Goal: Information Seeking & Learning: Learn about a topic

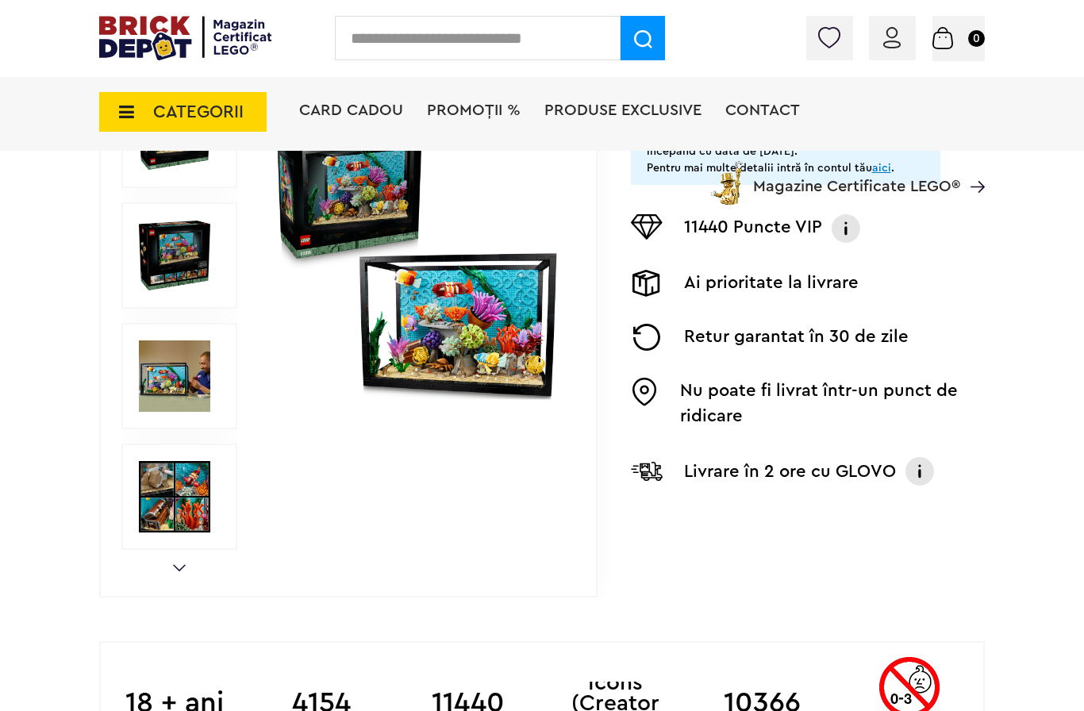
scroll to position [358, 0]
click at [517, 359] on img at bounding box center [417, 255] width 290 height 290
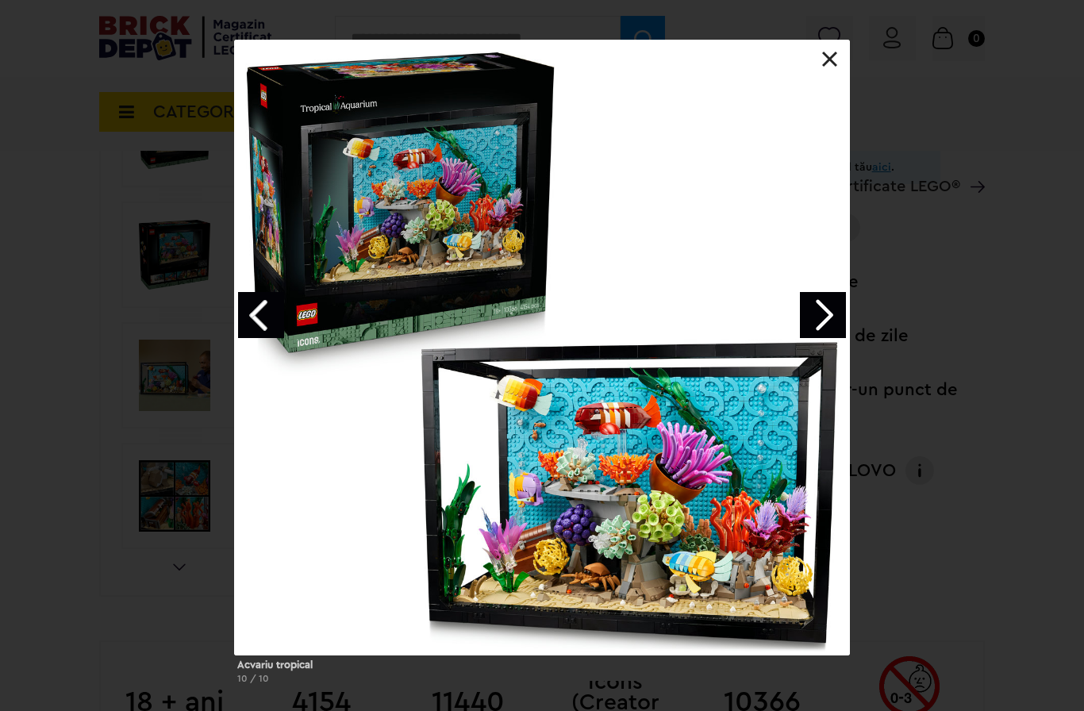
click at [832, 62] on link at bounding box center [830, 60] width 16 height 16
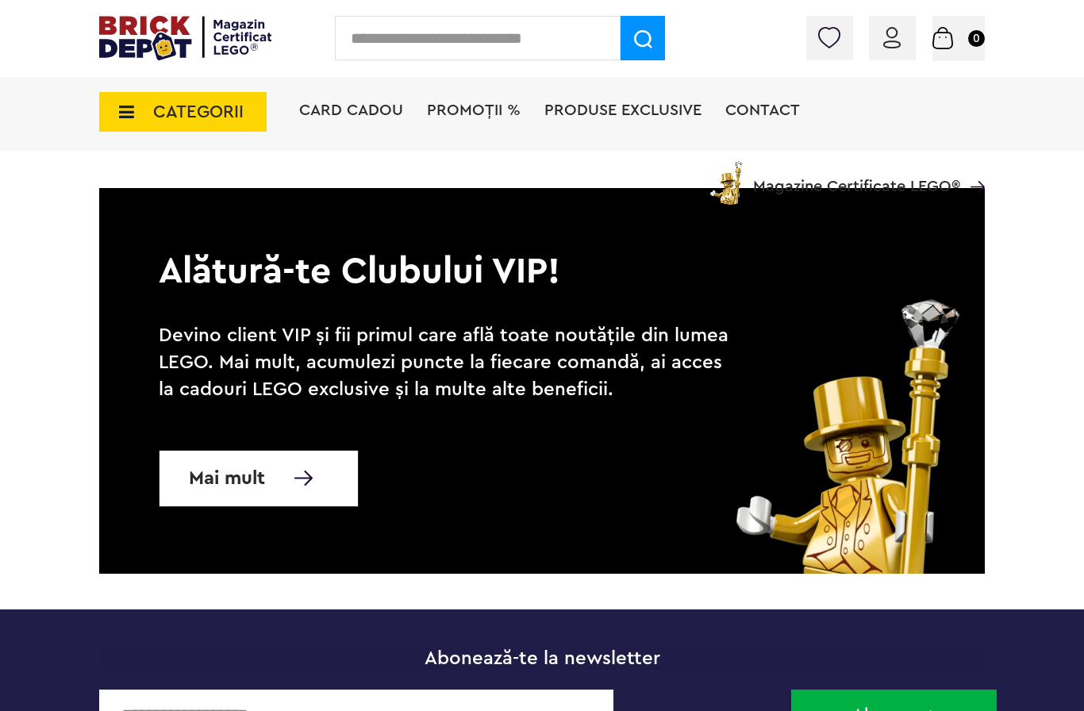
scroll to position [2157, 0]
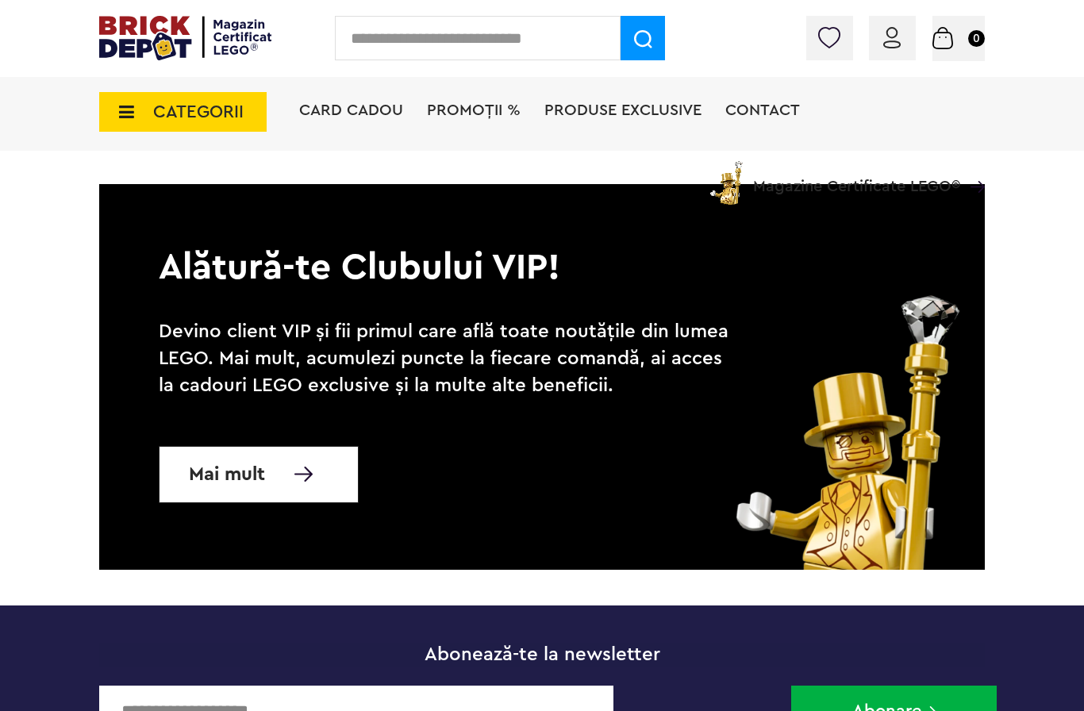
click at [606, 117] on span "Produse exclusive" at bounding box center [622, 110] width 157 height 16
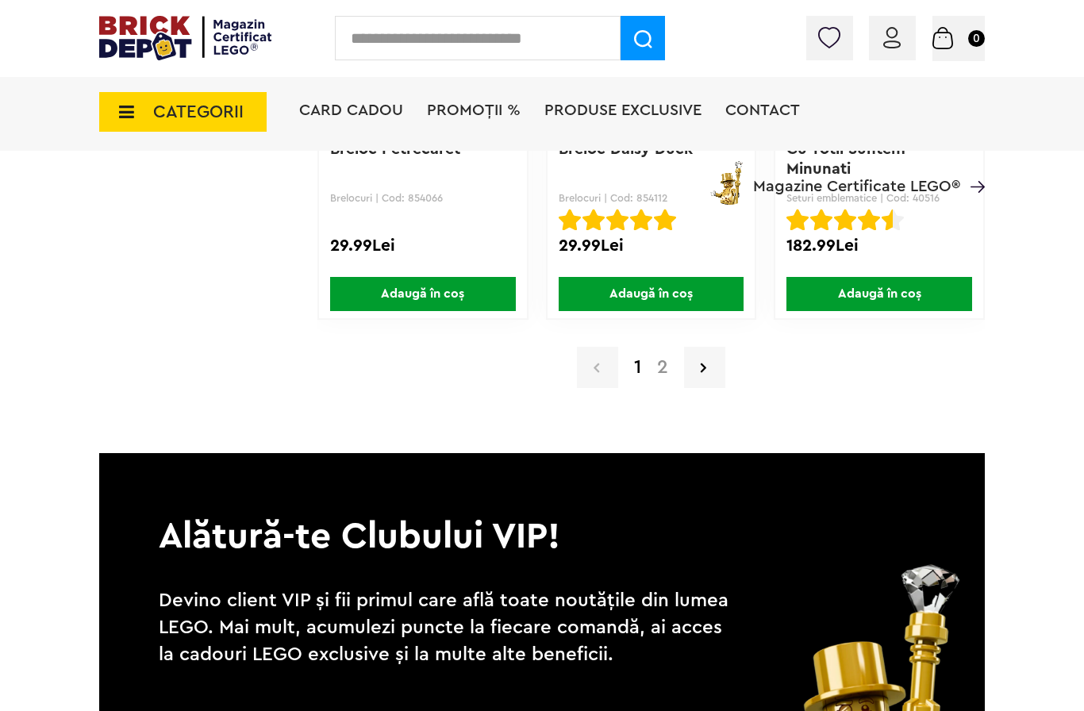
scroll to position [12561, 0]
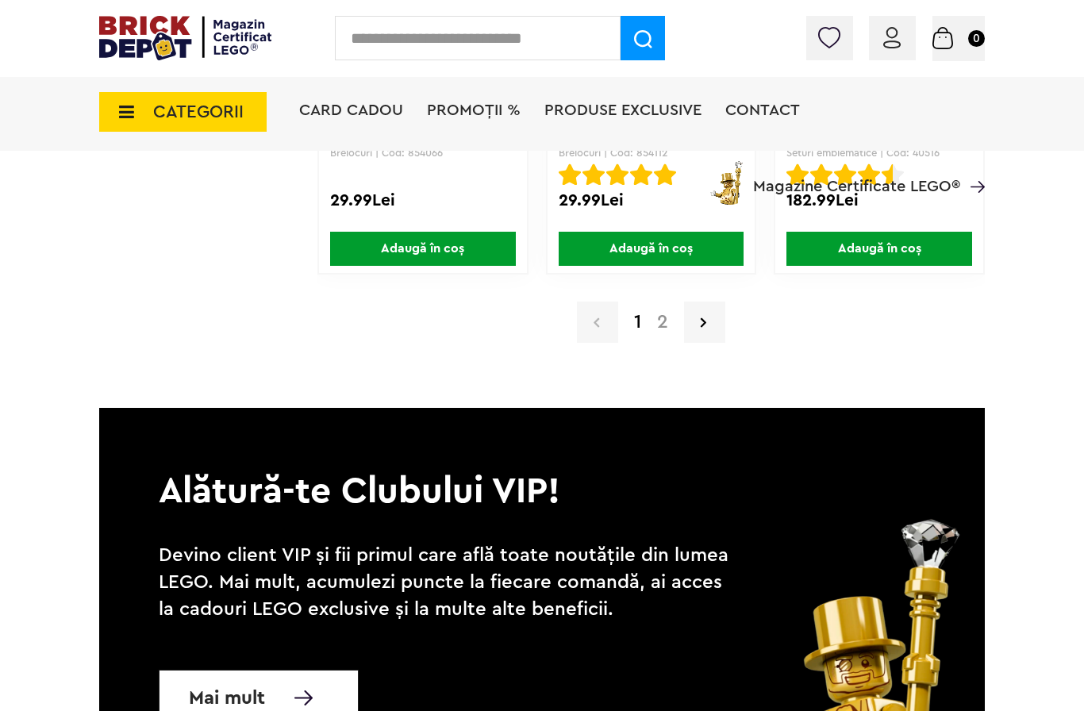
click at [659, 326] on link "2" at bounding box center [662, 322] width 27 height 19
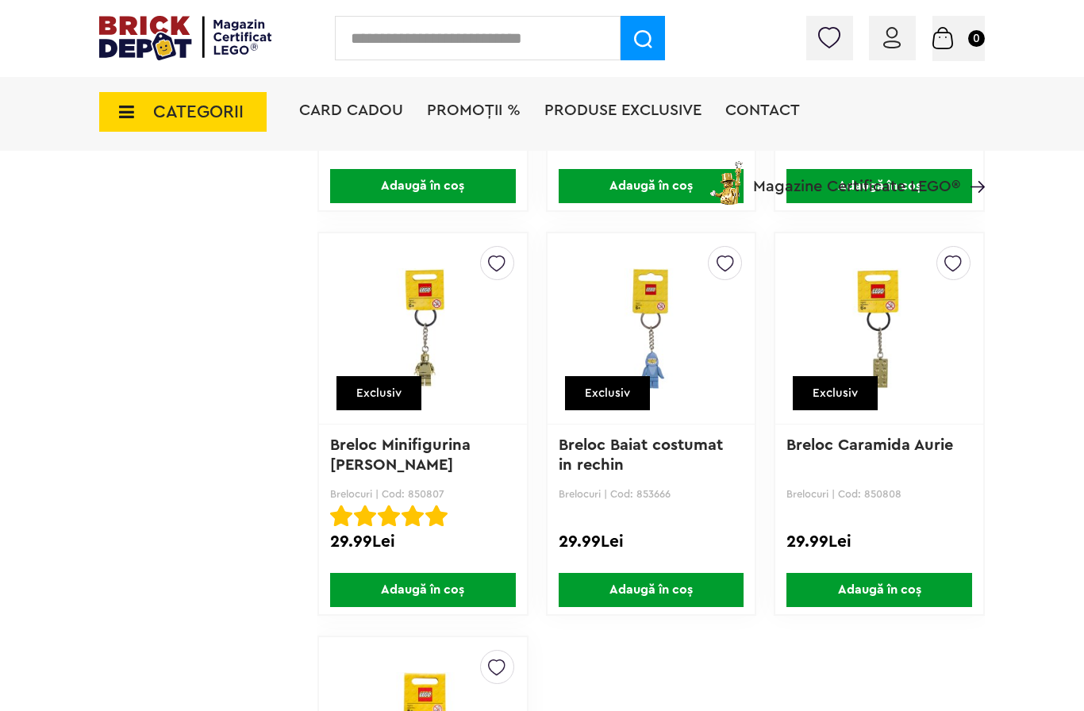
scroll to position [2936, 0]
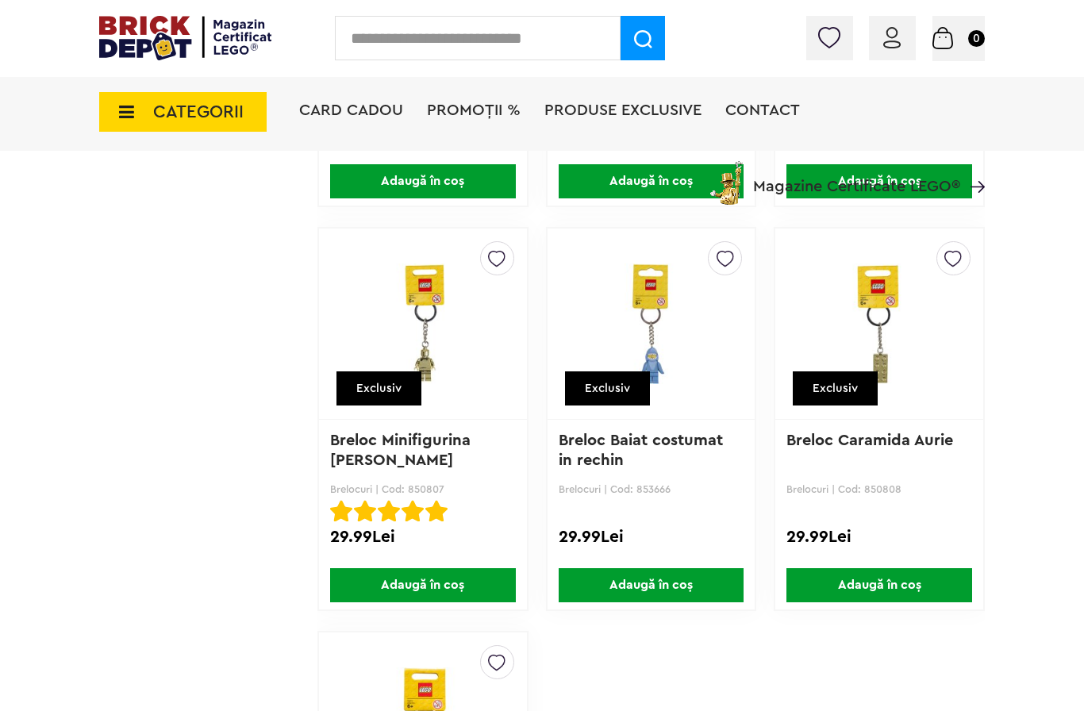
click at [469, 112] on span "PROMOȚII %" at bounding box center [474, 110] width 94 height 16
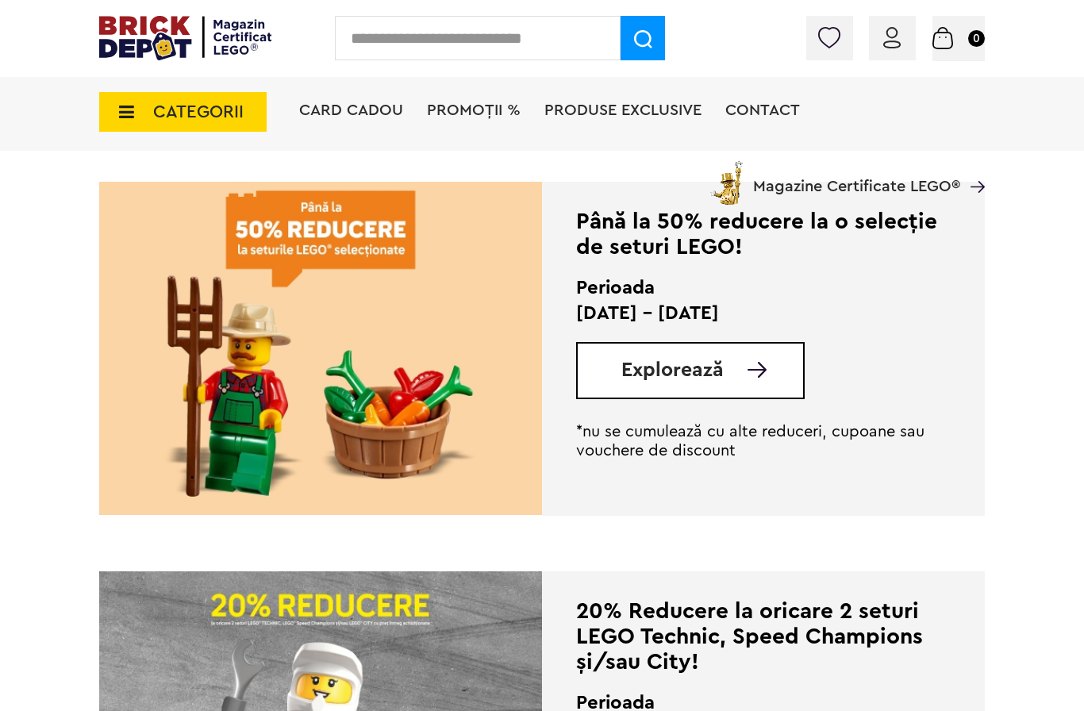
scroll to position [347, 0]
click at [603, 361] on div "Explorează" at bounding box center [690, 369] width 229 height 57
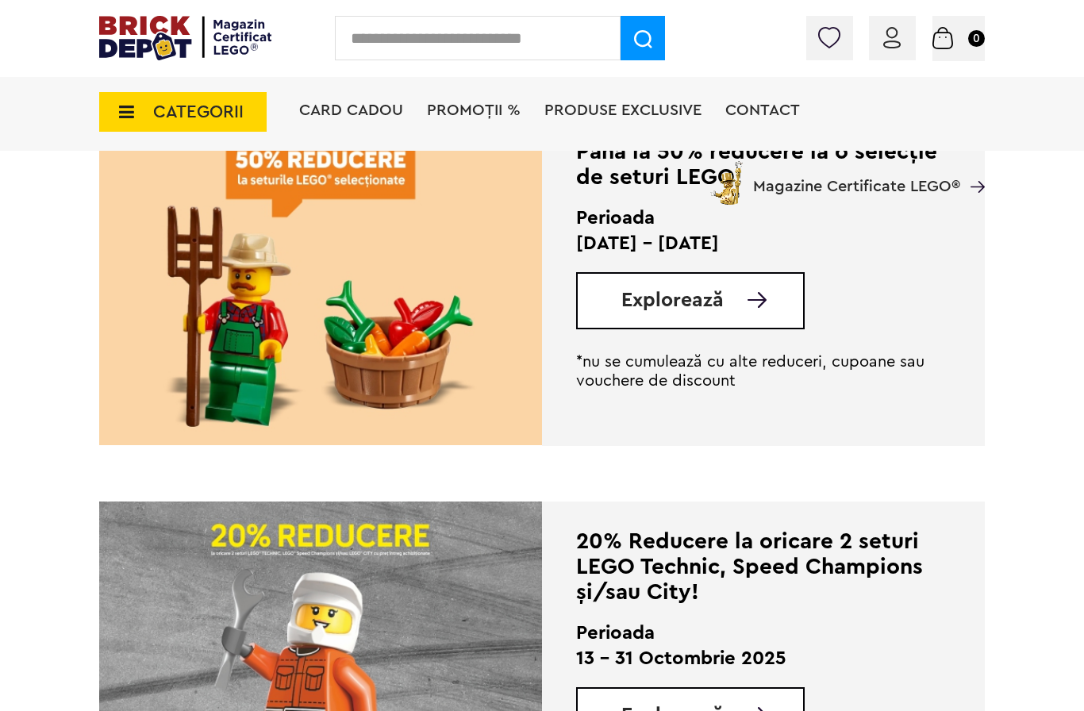
scroll to position [424, 0]
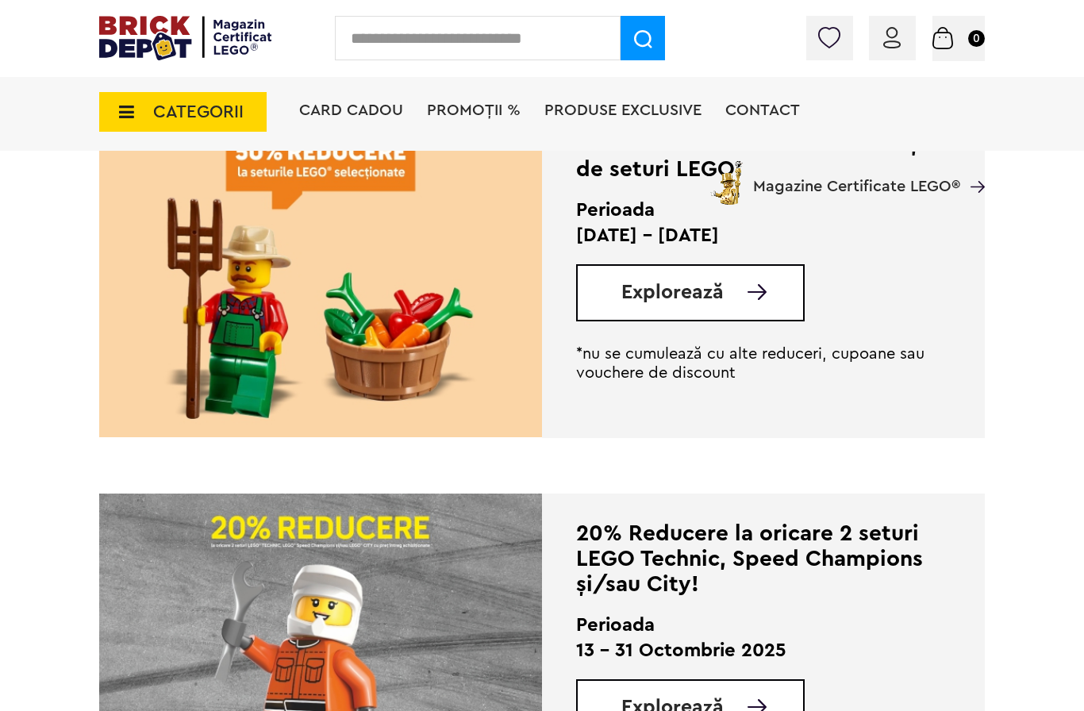
click at [637, 291] on span "Explorează" at bounding box center [672, 292] width 102 height 20
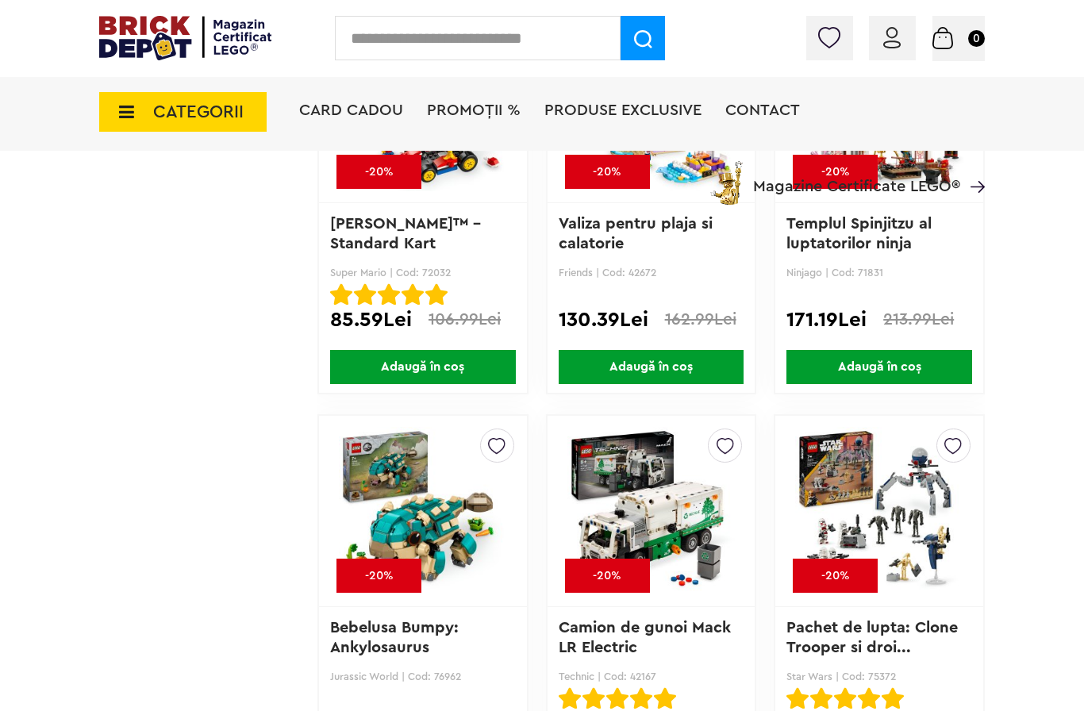
scroll to position [5856, 0]
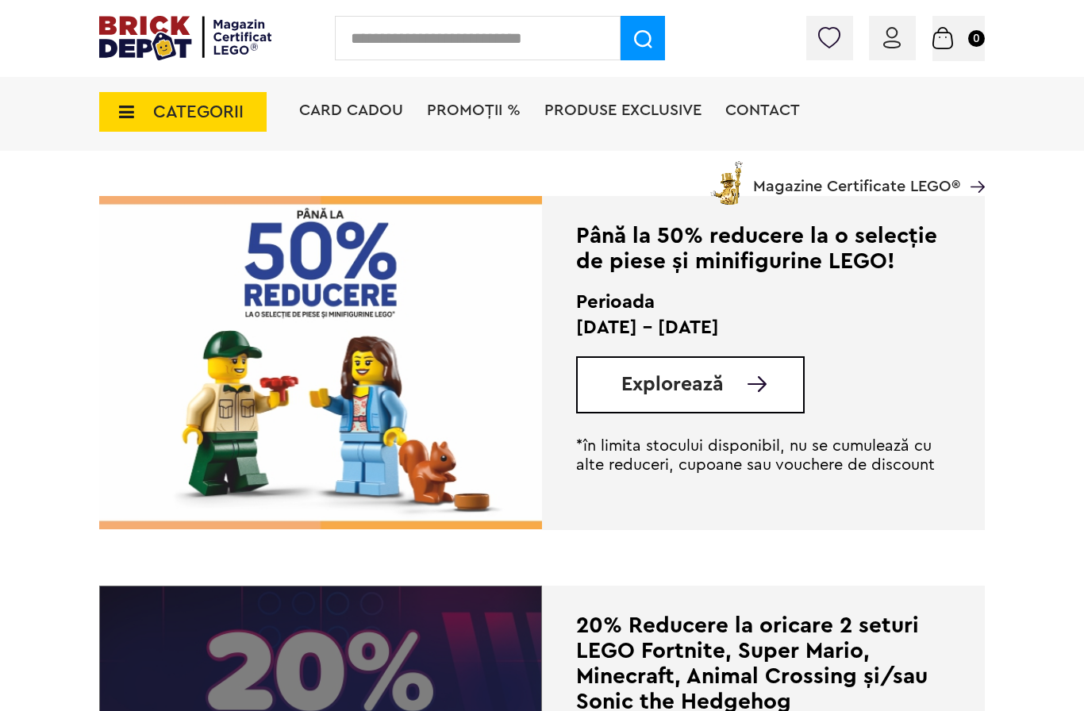
scroll to position [2671, 0]
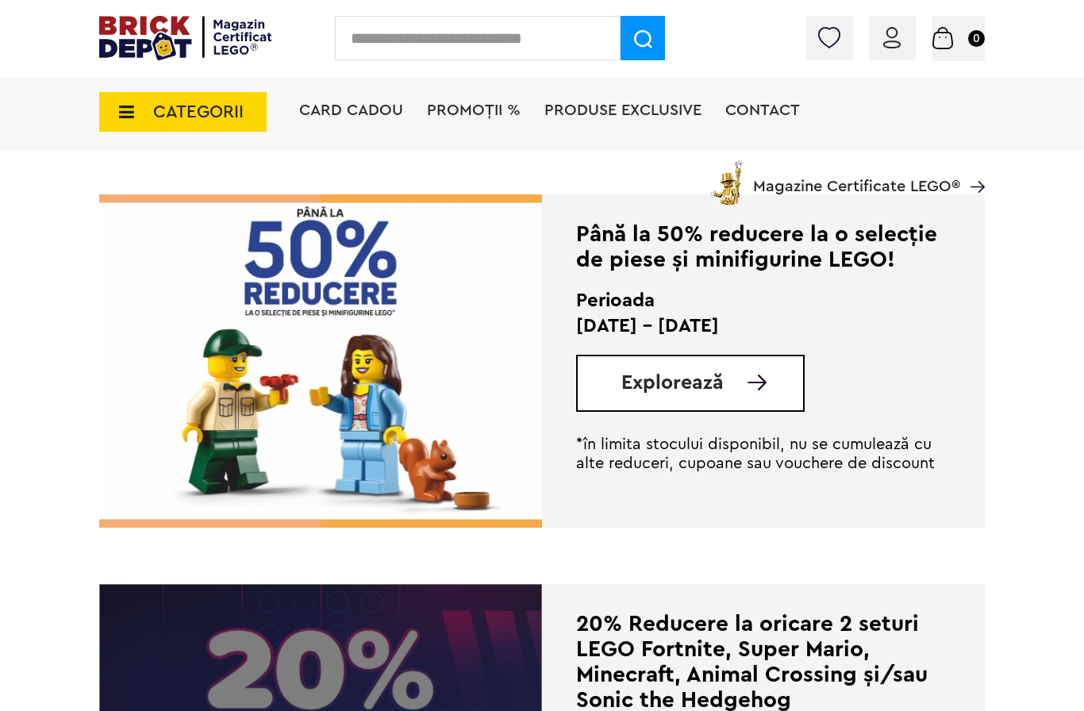
click at [647, 408] on div "Explorează" at bounding box center [690, 383] width 229 height 57
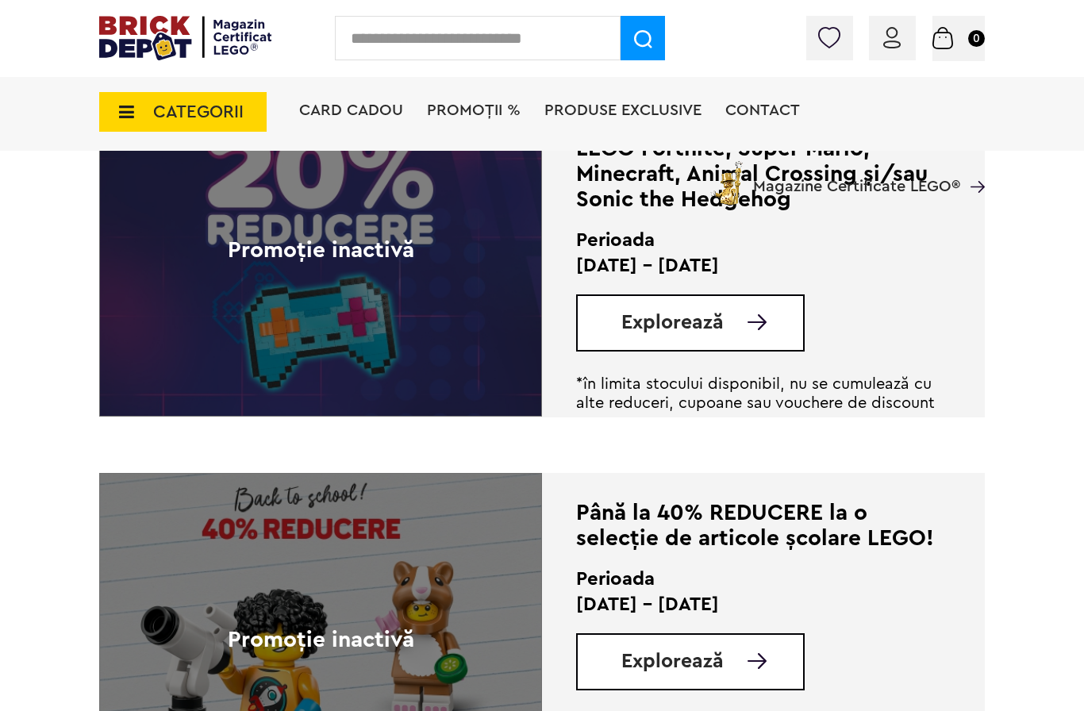
scroll to position [3179, 0]
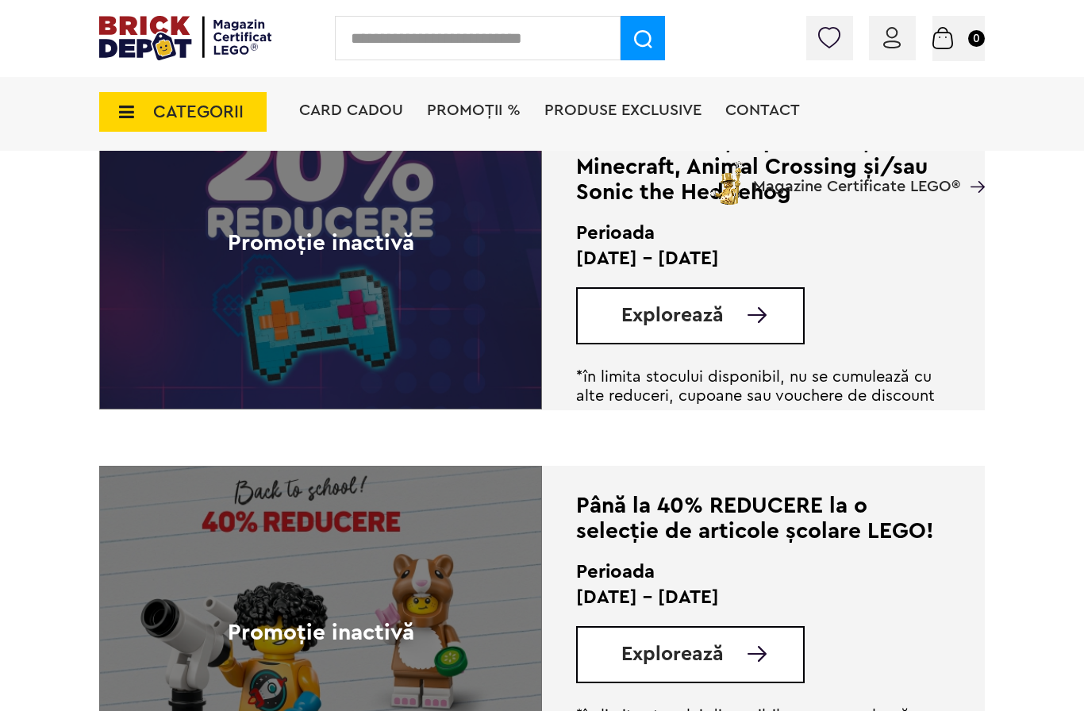
click at [636, 325] on span "Explorează" at bounding box center [672, 315] width 102 height 20
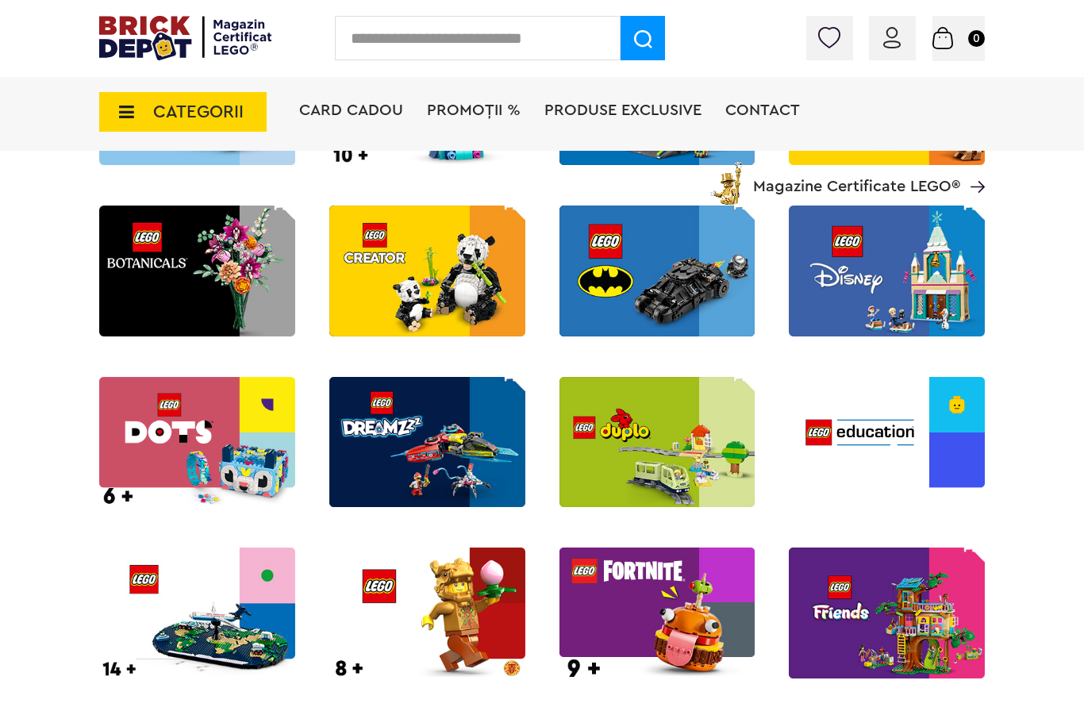
scroll to position [627, 0]
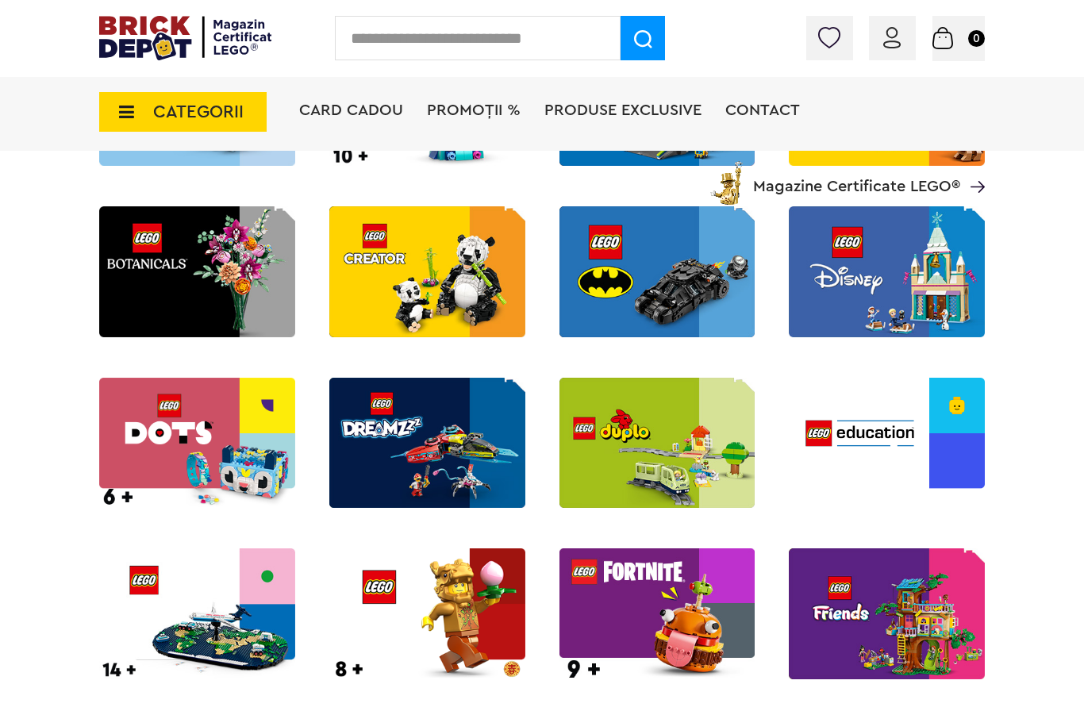
click at [163, 251] on img at bounding box center [197, 271] width 196 height 131
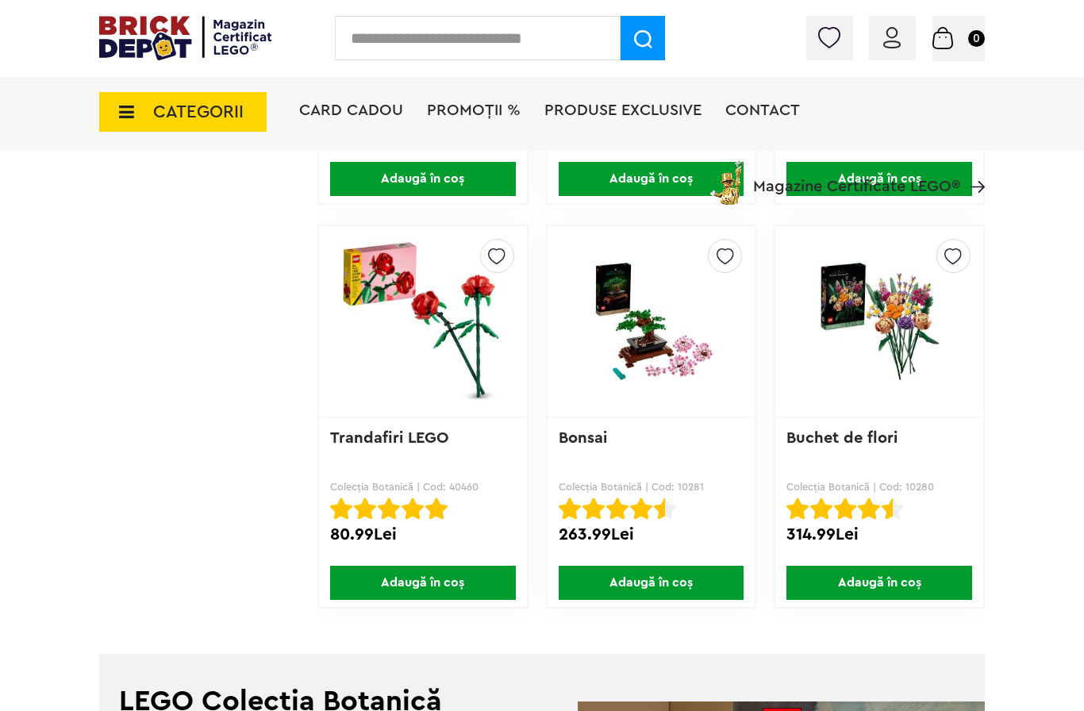
scroll to position [3570, 0]
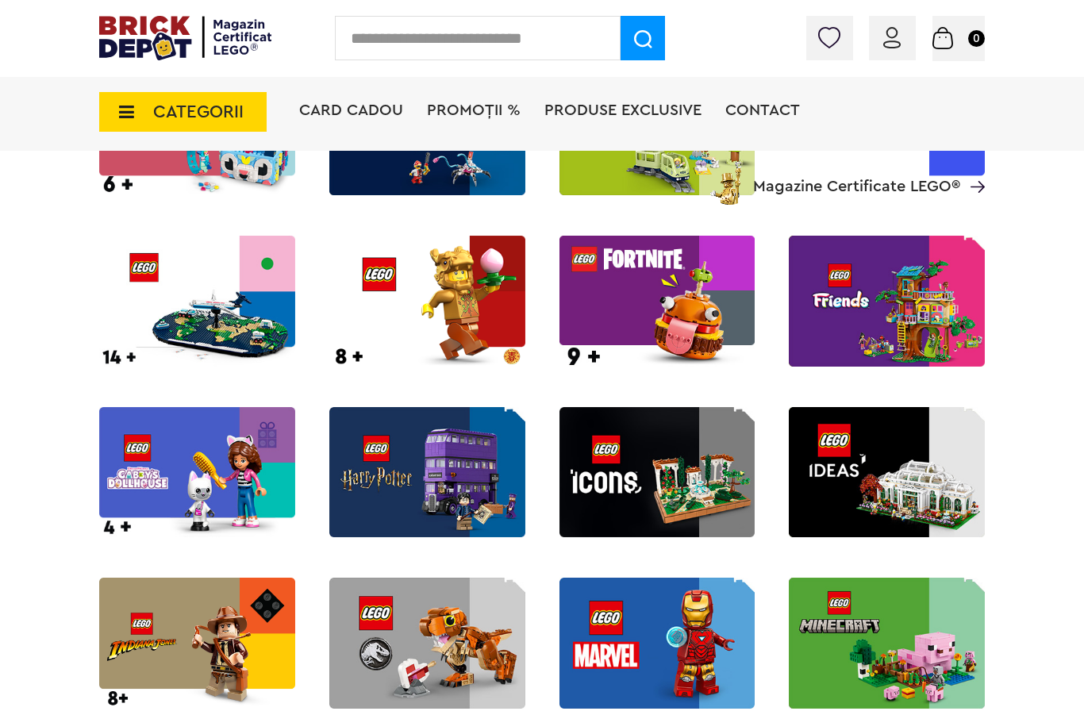
scroll to position [947, 0]
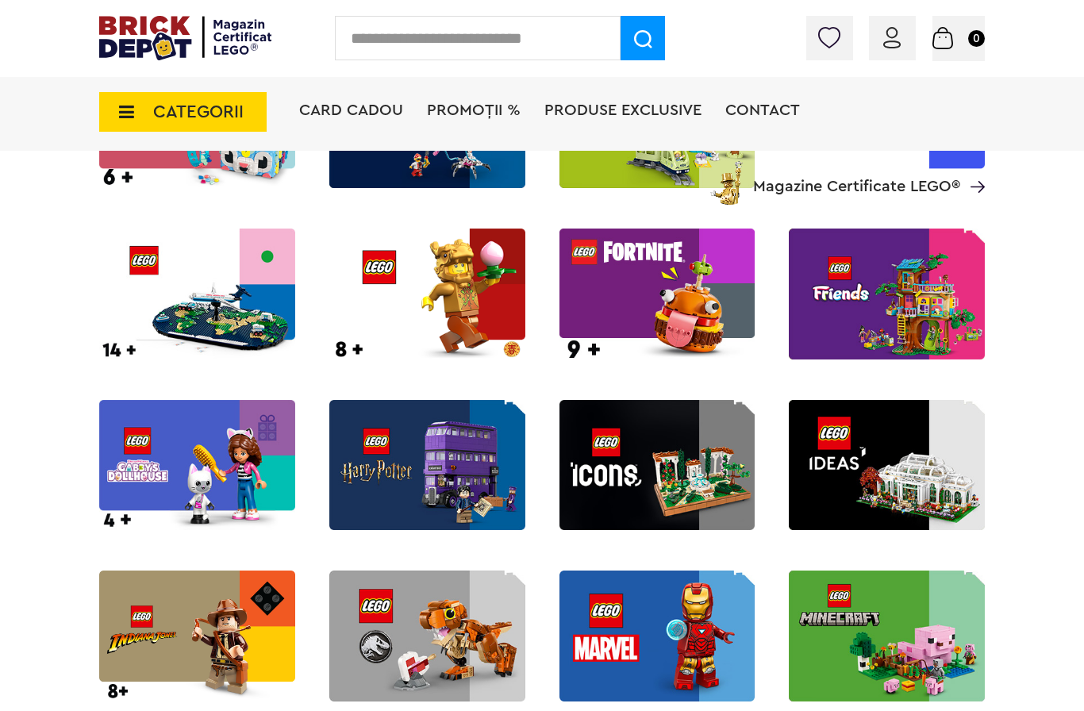
click at [398, 428] on img at bounding box center [427, 465] width 196 height 131
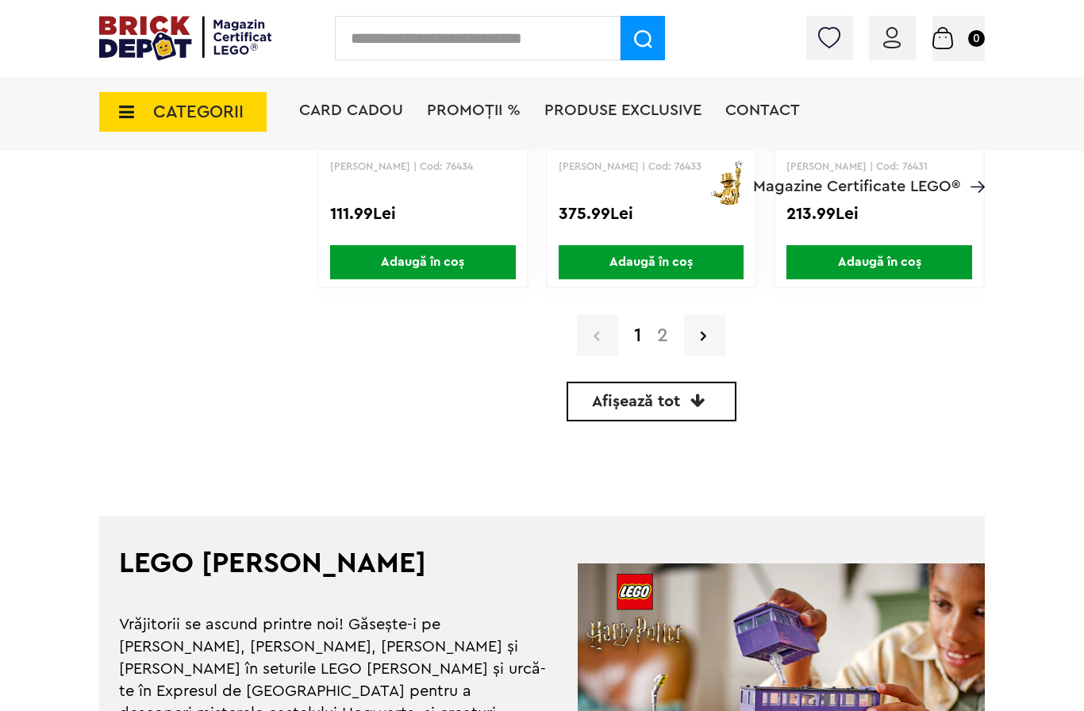
scroll to position [3929, 0]
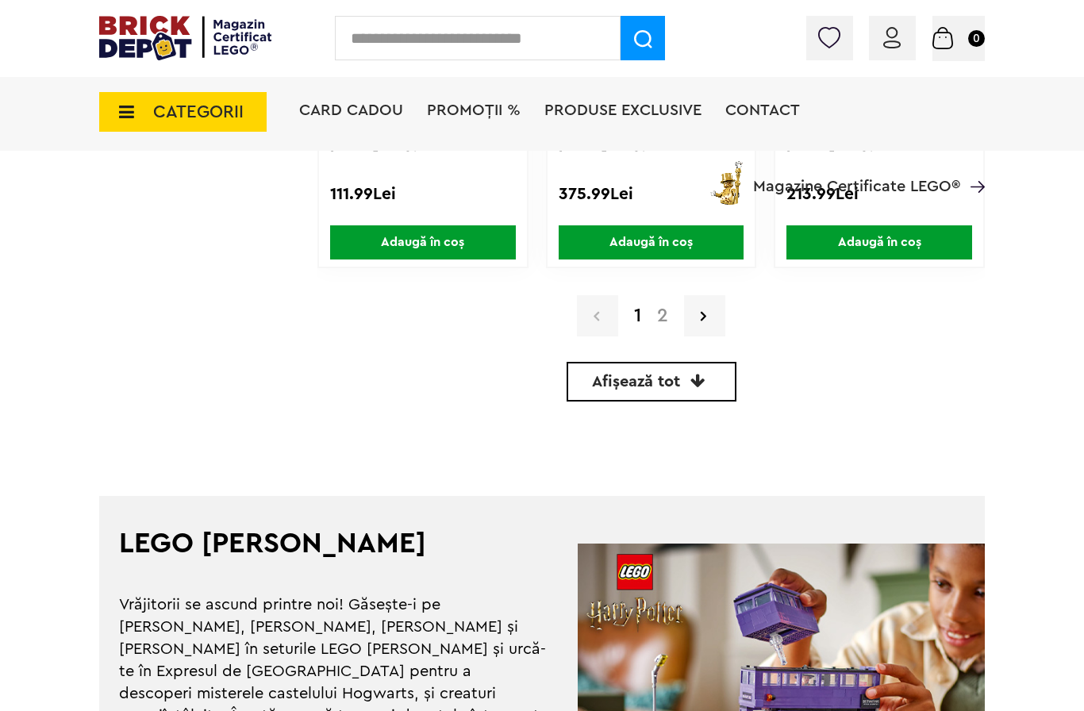
click at [659, 313] on link "2" at bounding box center [662, 315] width 27 height 19
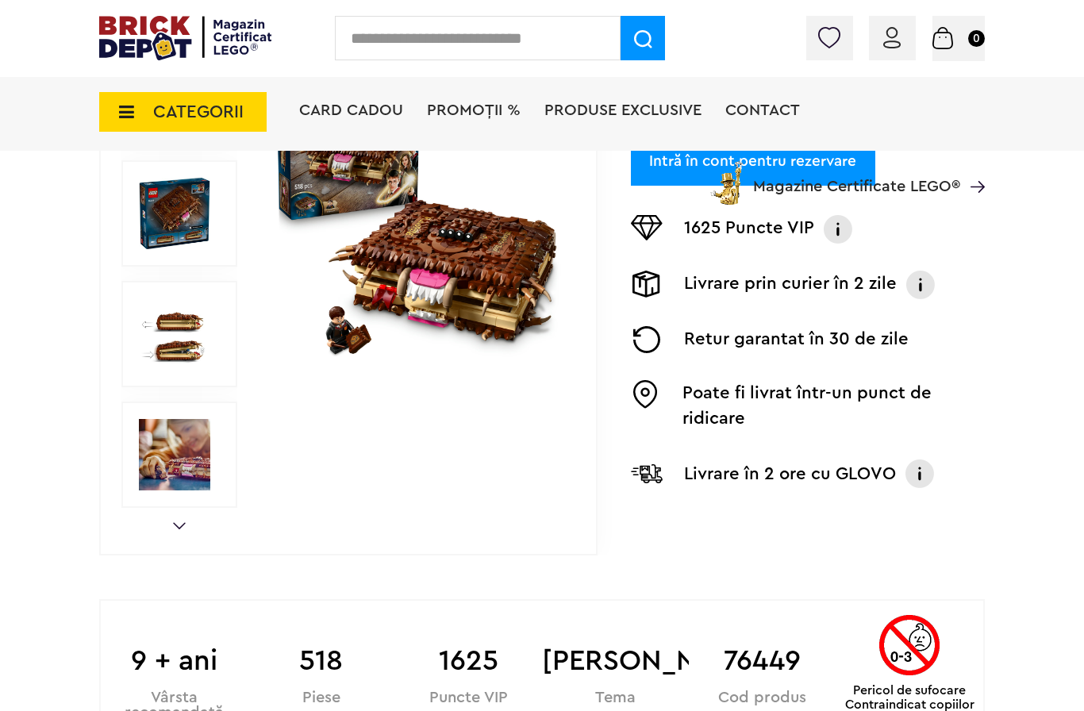
scroll to position [404, 0]
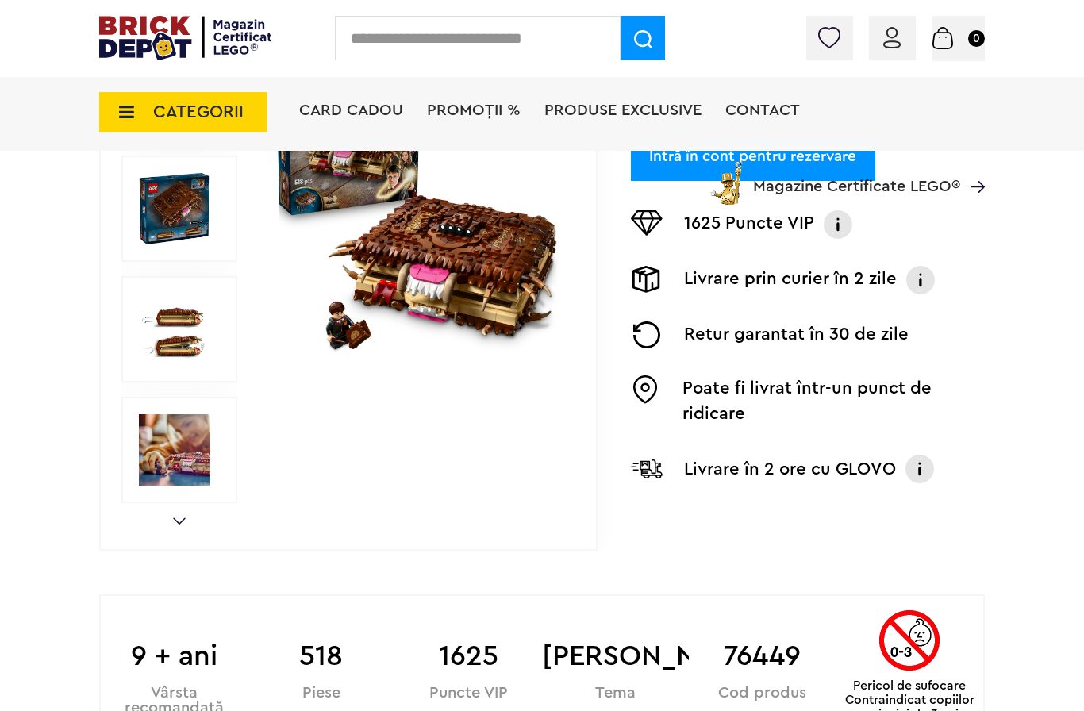
click at [163, 311] on img at bounding box center [174, 329] width 71 height 71
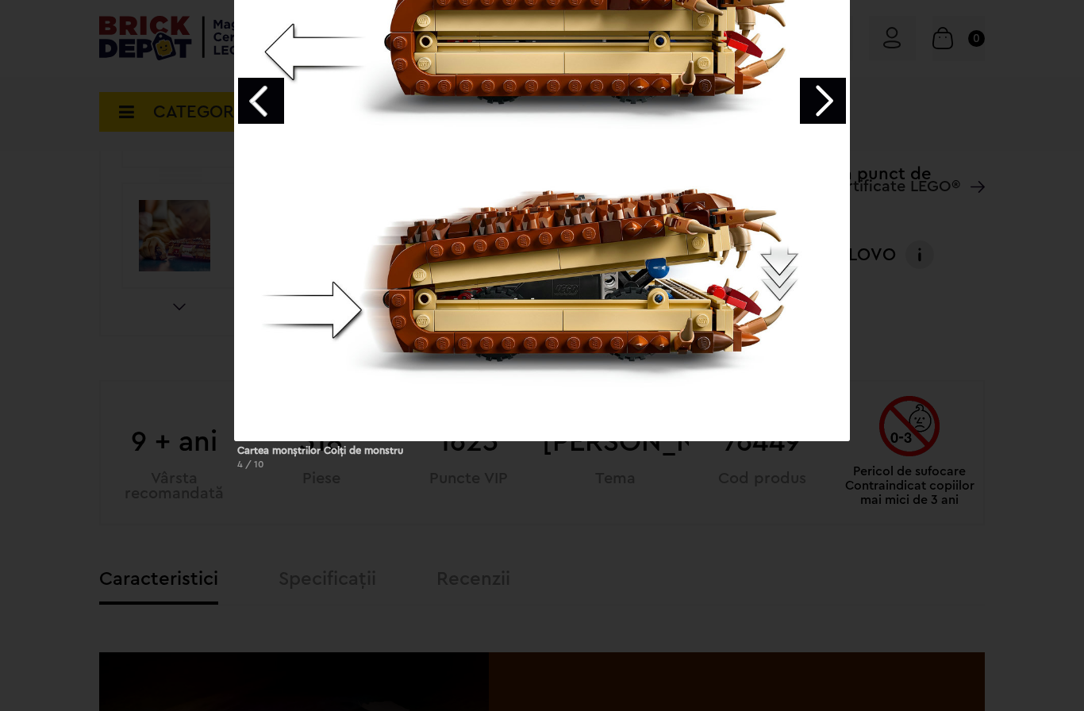
scroll to position [701, 0]
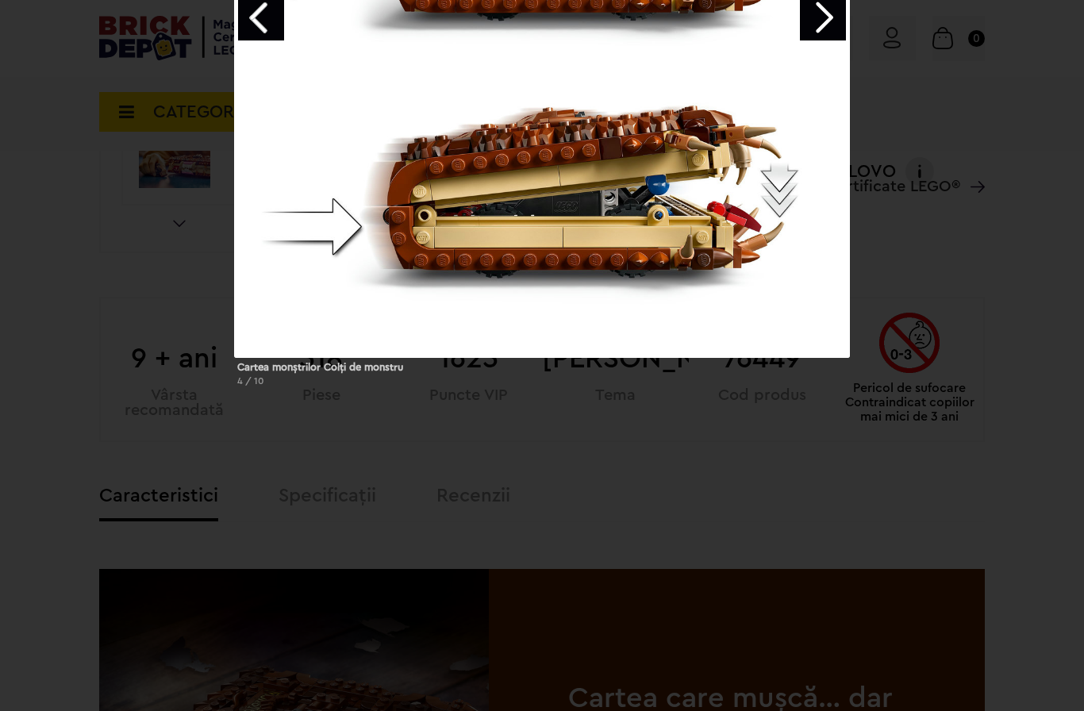
click at [134, 240] on div "Cartea monştrilor Colţi de monstru 4 / 10" at bounding box center [542, 70] width 1084 height 657
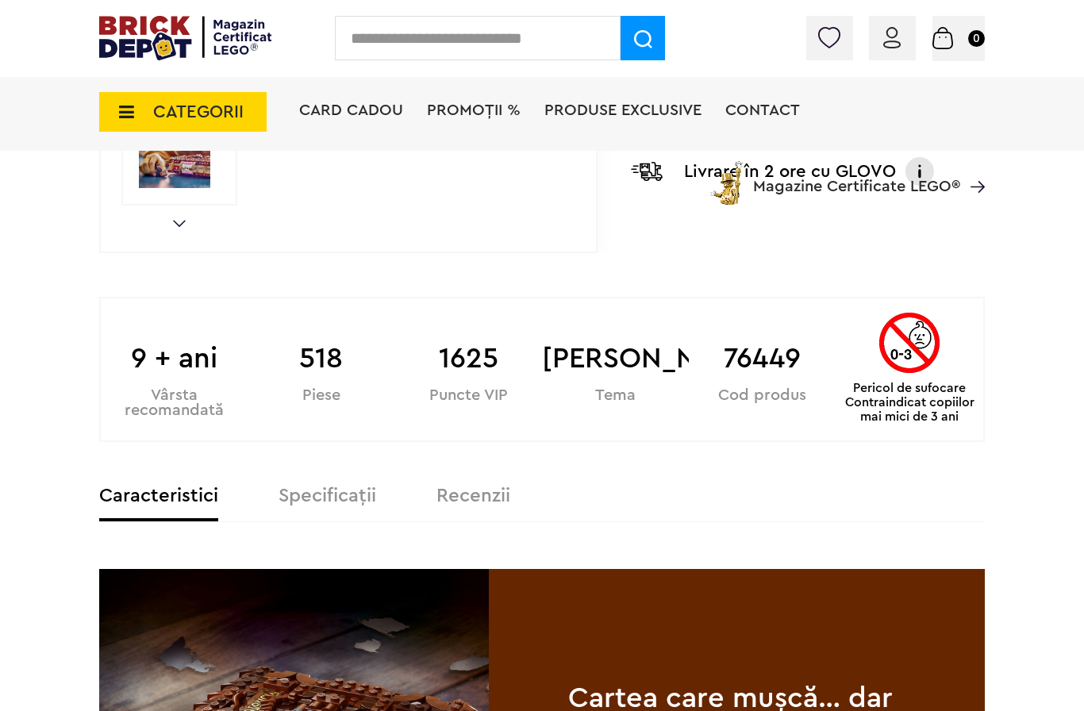
click at [156, 178] on div "CATEGORII Jucării LEGO Card Cadou LEGO Animal Crossing Architecture Art Bluey B…" at bounding box center [541, 139] width 885 height 131
click at [175, 221] on link "Next" at bounding box center [179, 223] width 13 height 7
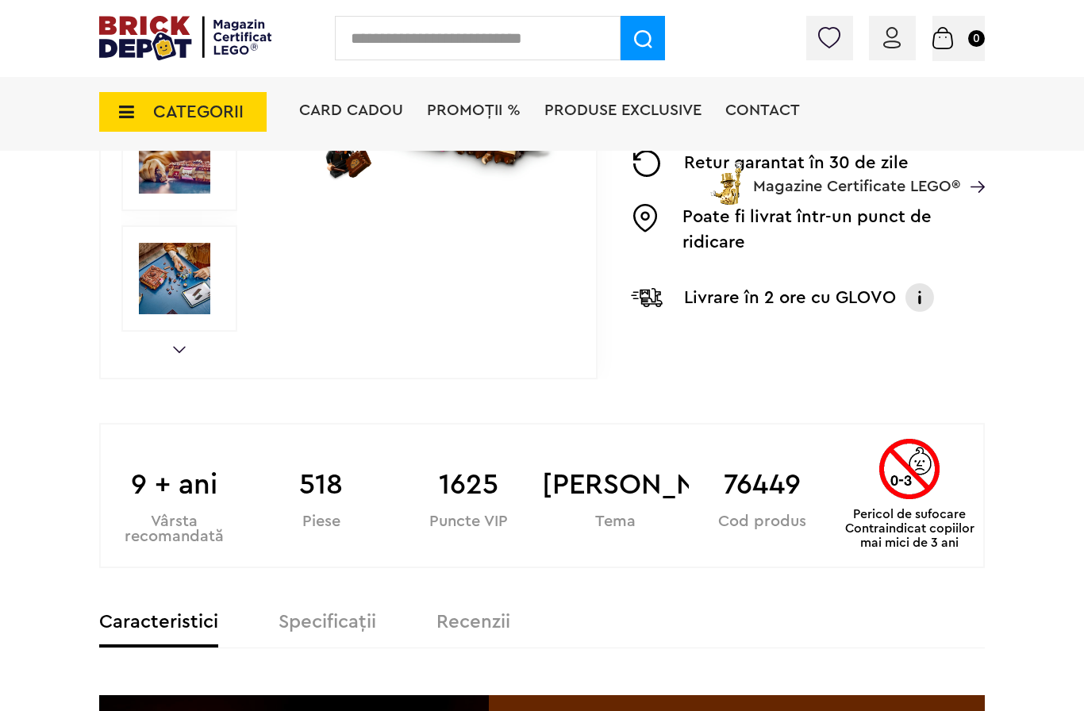
scroll to position [570, 0]
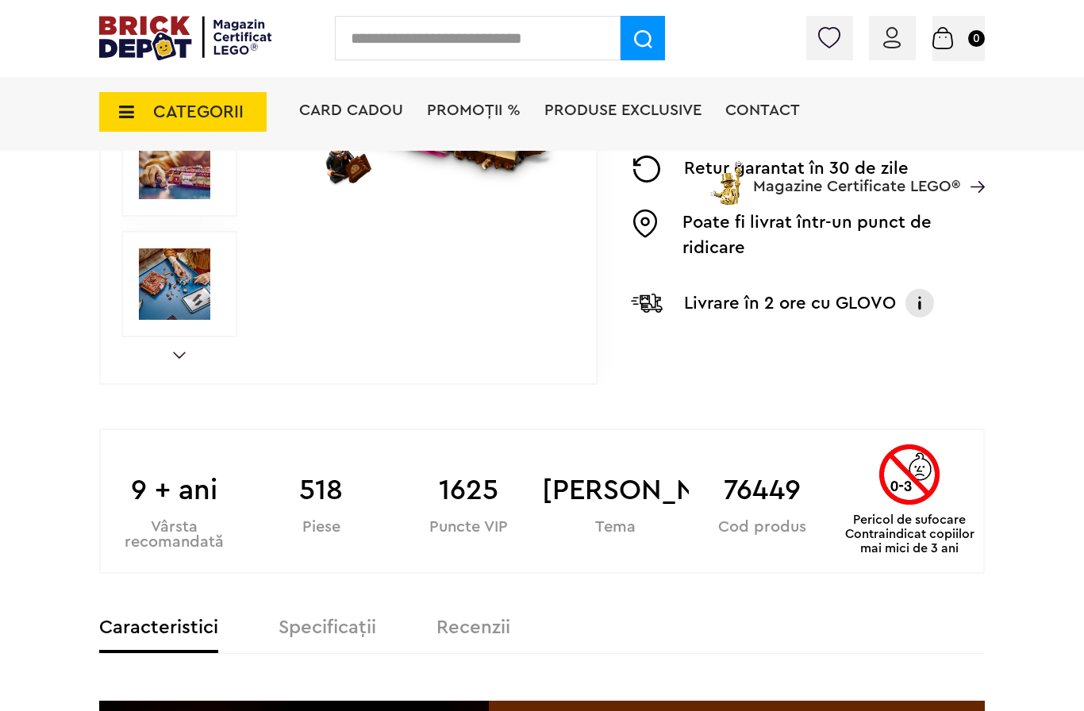
click at [164, 263] on img at bounding box center [174, 283] width 71 height 71
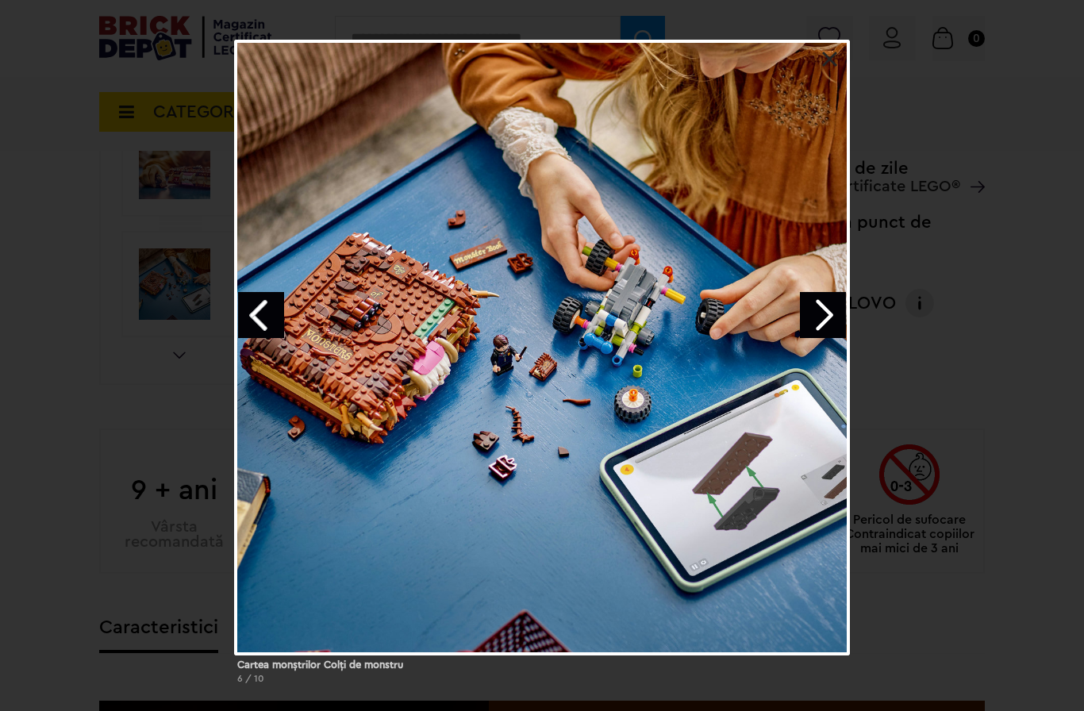
click at [820, 326] on link "Next image" at bounding box center [823, 315] width 46 height 46
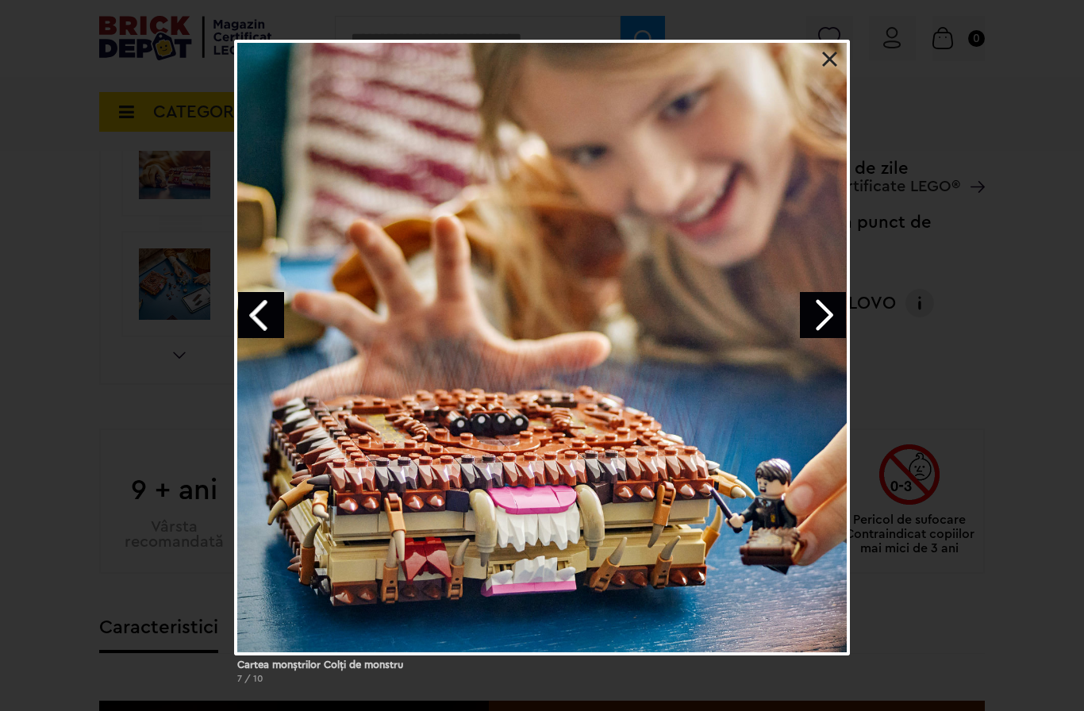
click at [816, 301] on link "Next image" at bounding box center [823, 315] width 46 height 46
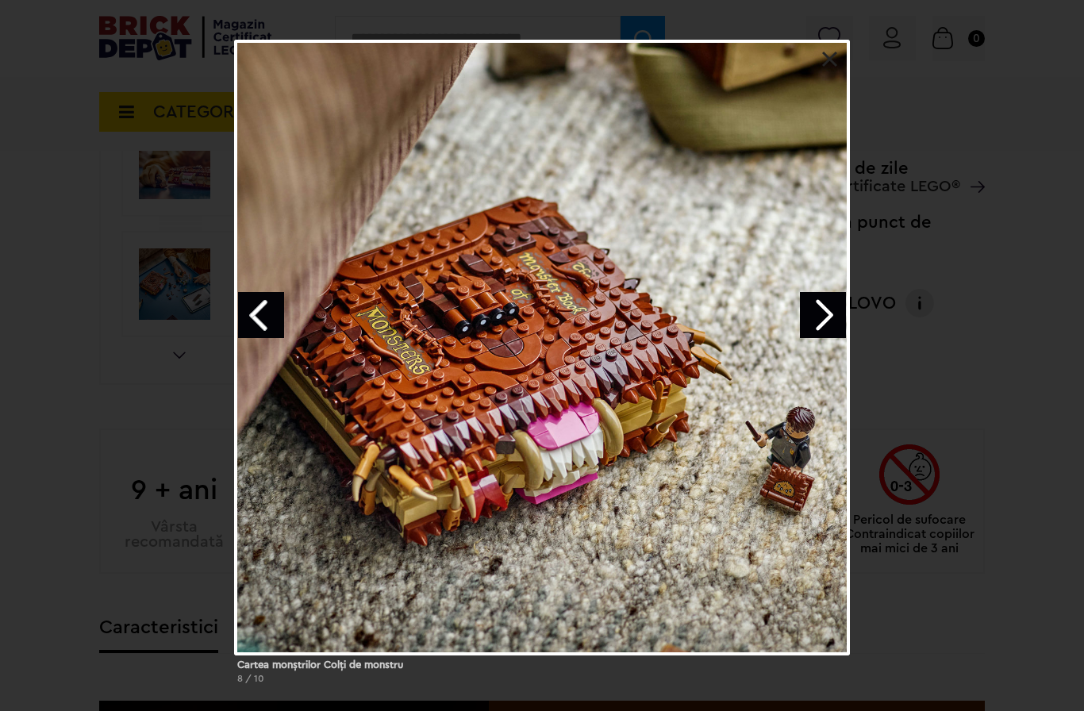
click at [830, 61] on link at bounding box center [830, 60] width 16 height 16
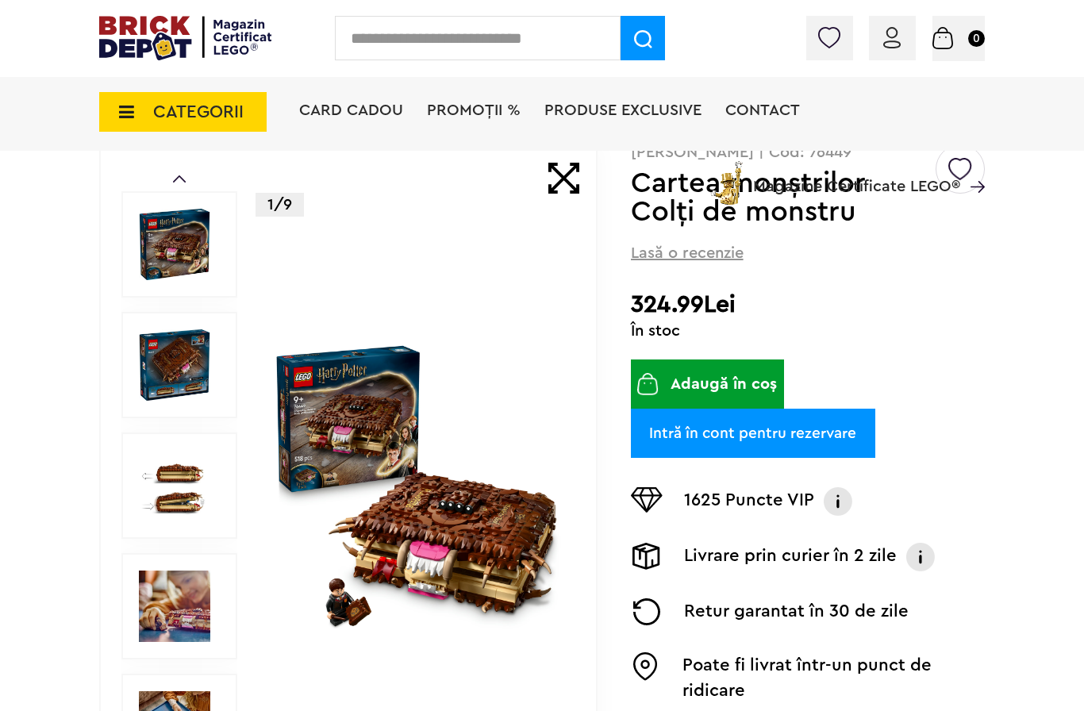
scroll to position [0, 0]
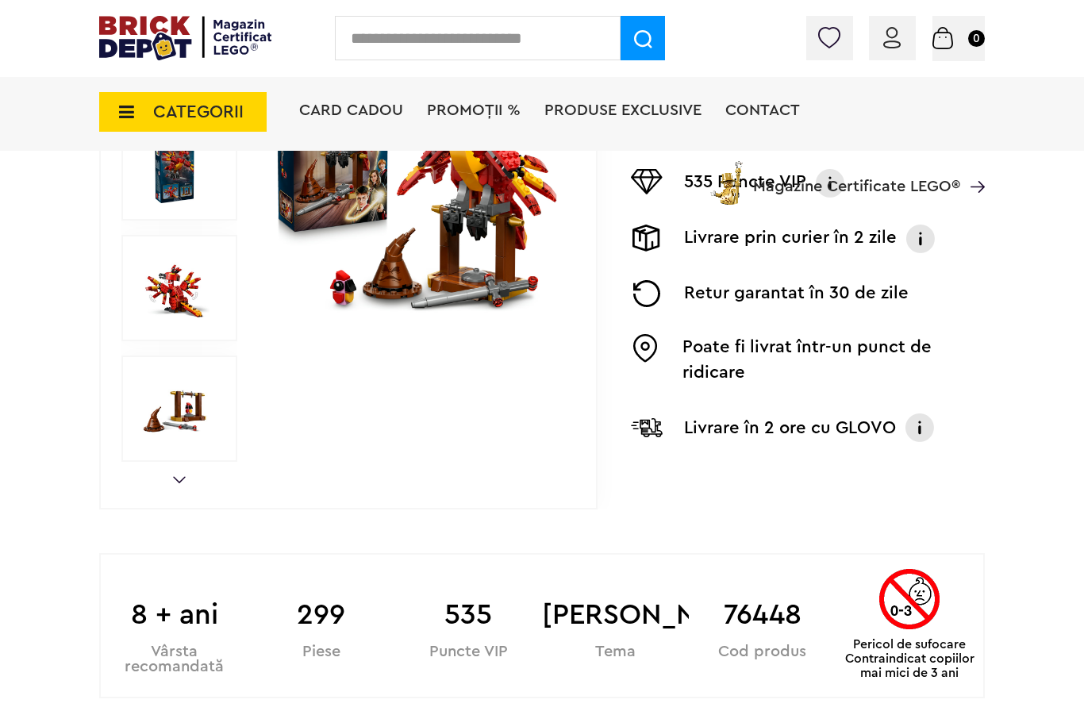
scroll to position [482, 0]
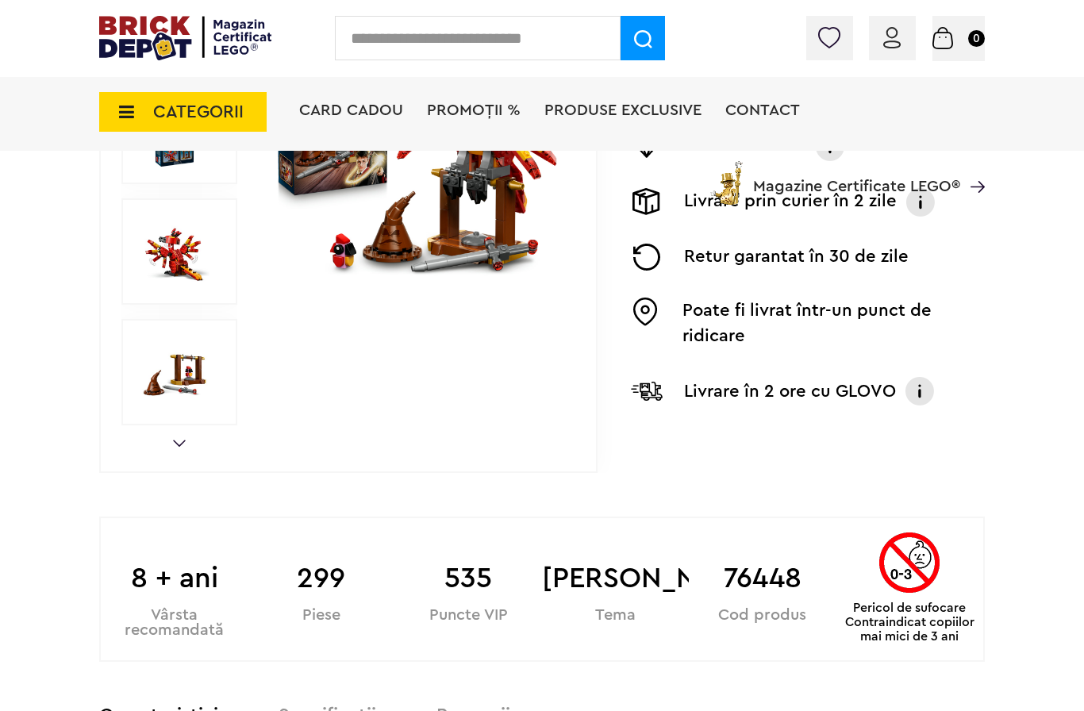
click at [165, 264] on img at bounding box center [174, 251] width 71 height 71
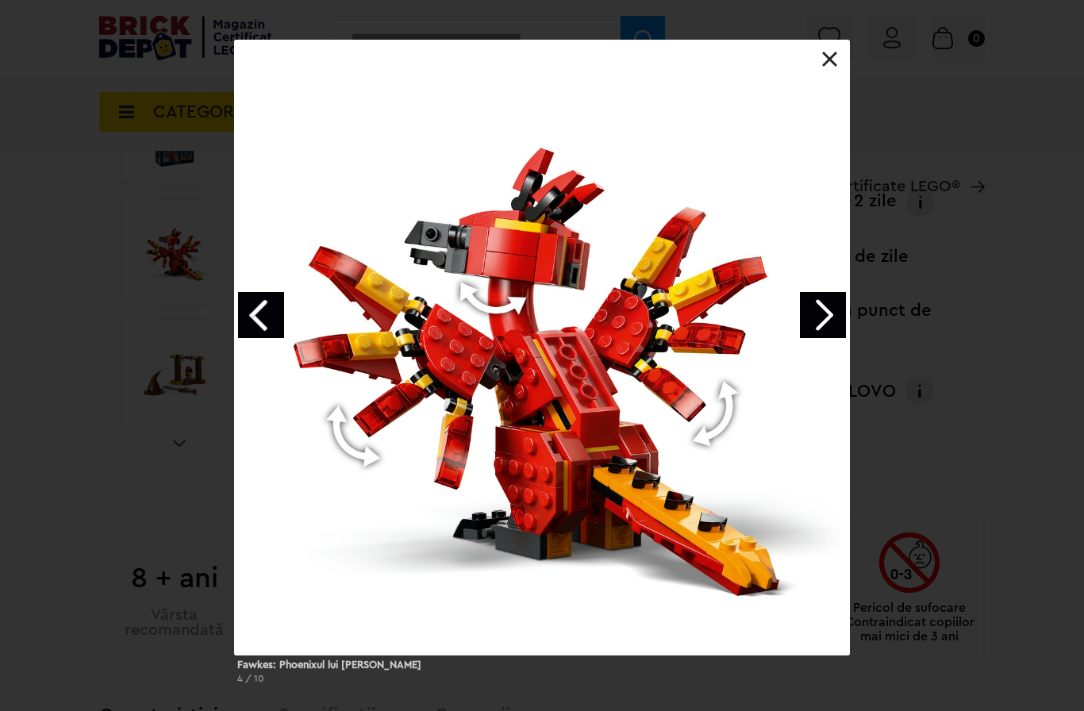
click at [109, 308] on div "Fawkes: Phoenixul lui Dumbledore 4 / 10" at bounding box center [542, 368] width 1084 height 657
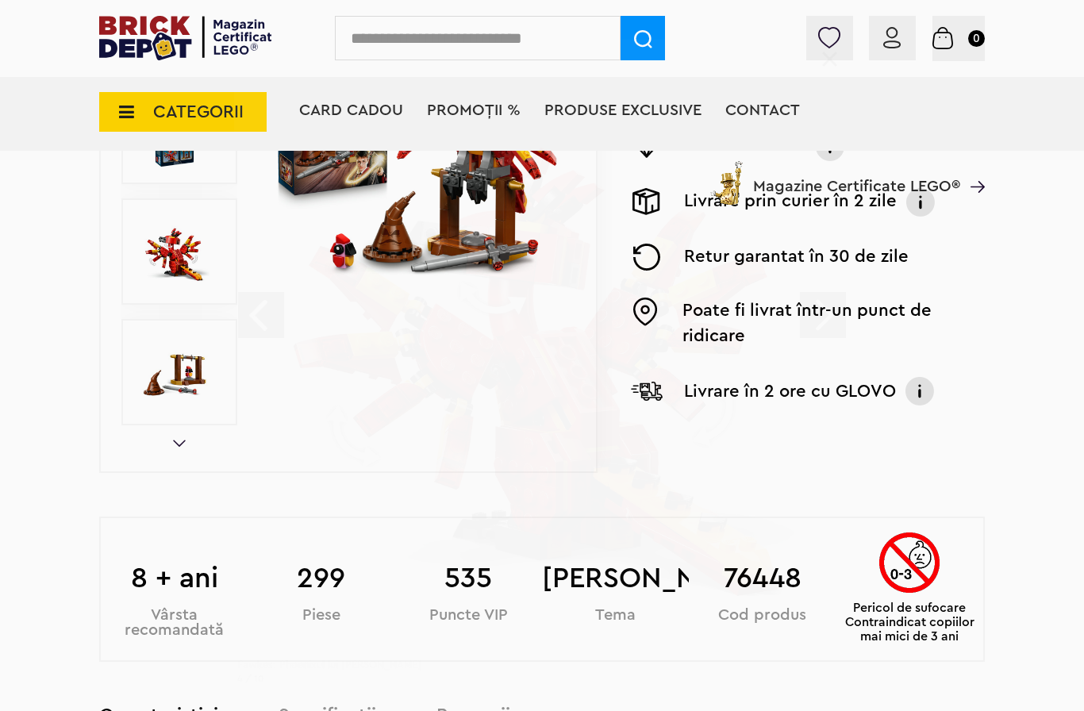
click at [177, 370] on img at bounding box center [174, 371] width 71 height 71
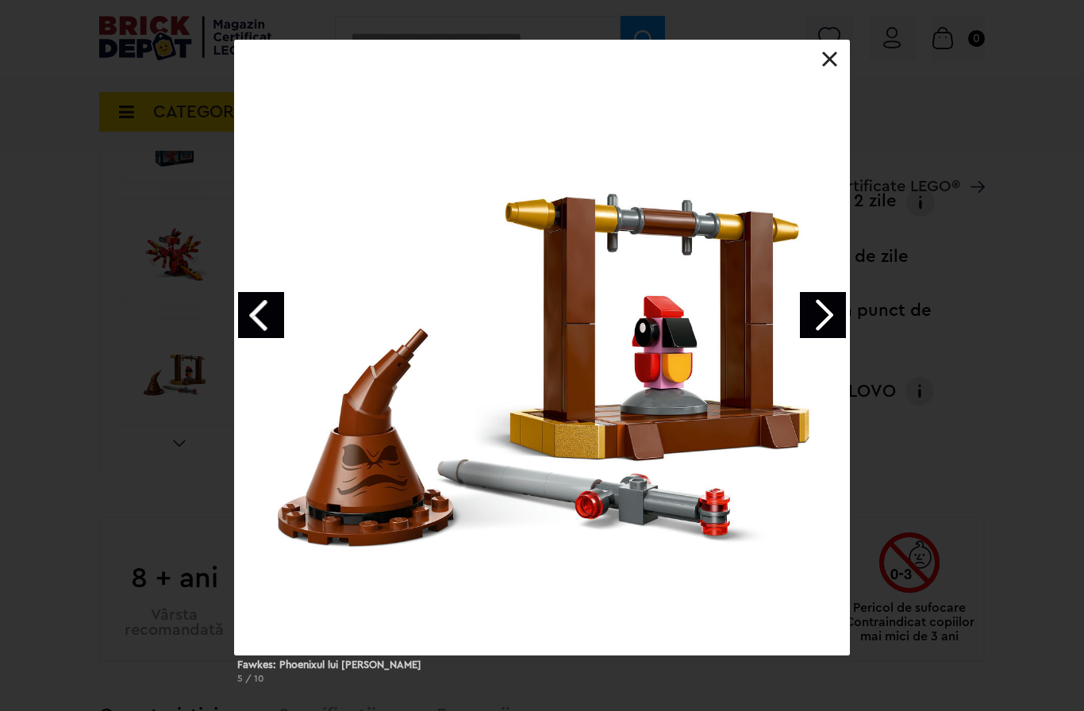
click at [102, 260] on div "Fawkes: Phoenixul lui Dumbledore 5 / 10" at bounding box center [542, 368] width 1084 height 657
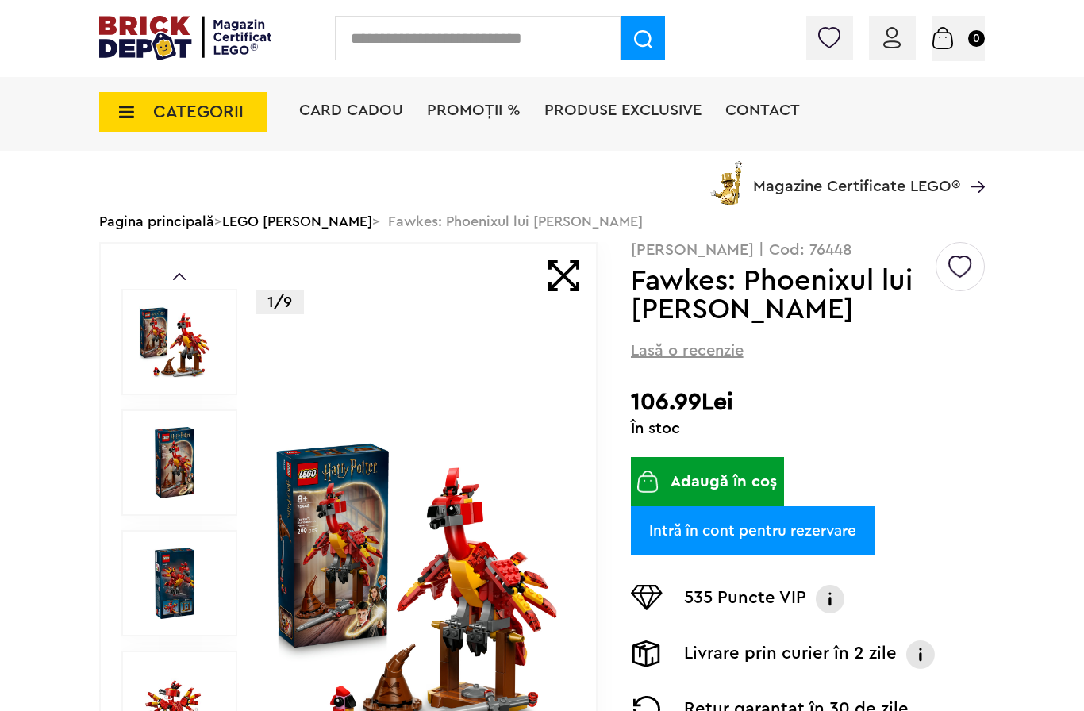
scroll to position [0, 0]
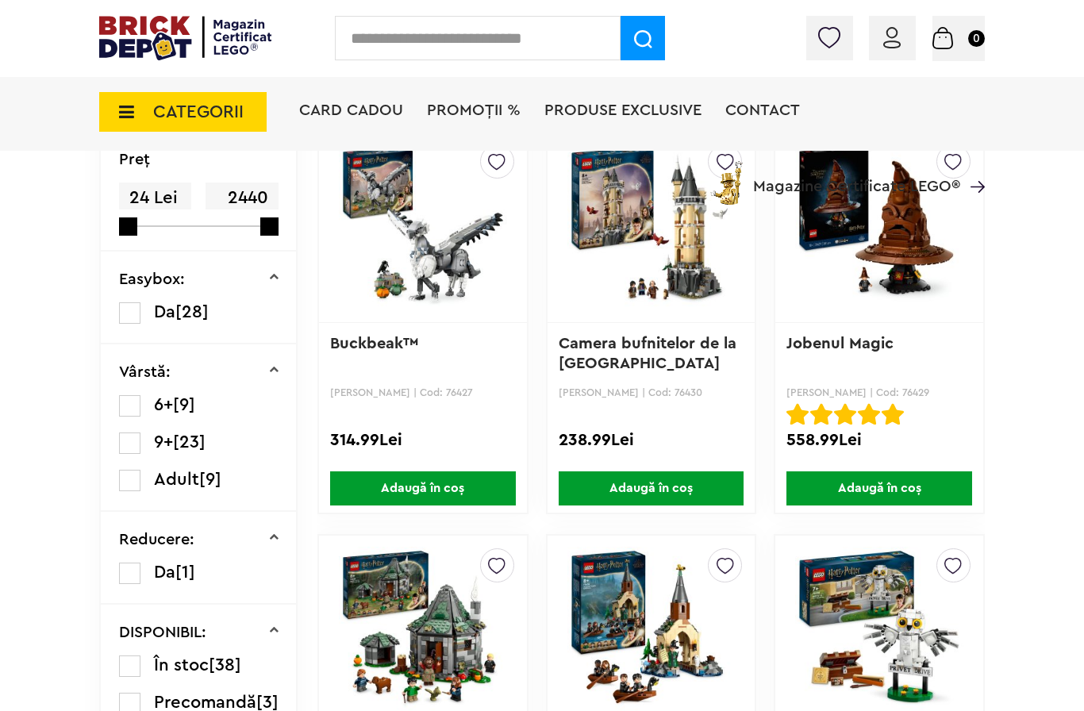
scroll to position [429, 0]
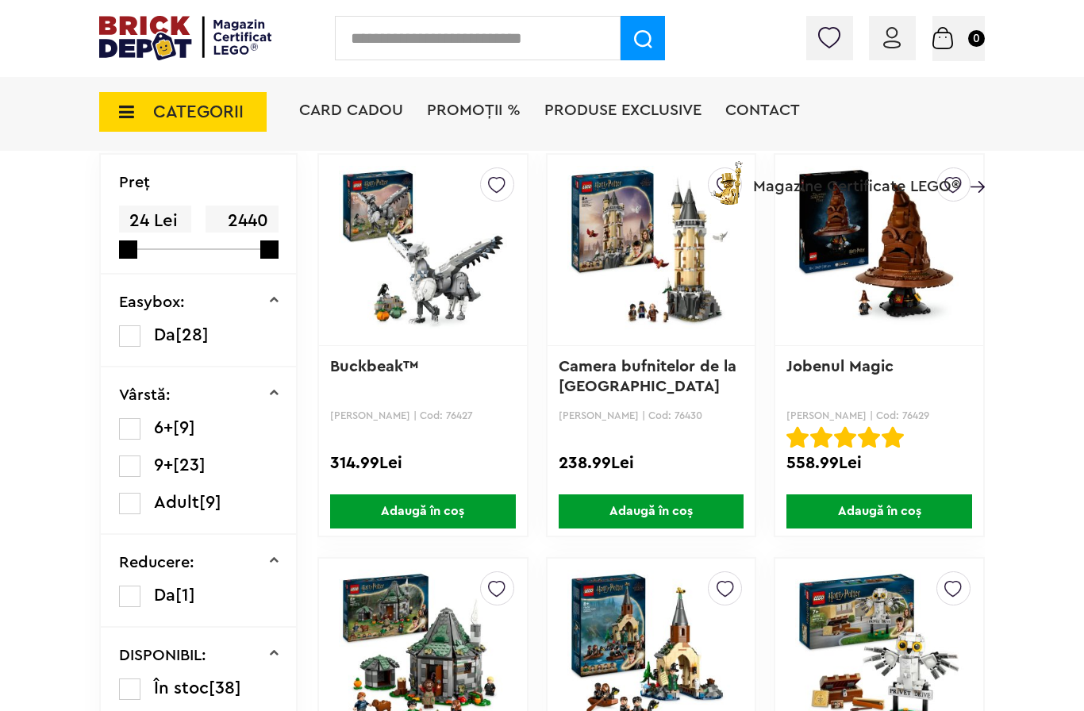
click at [876, 259] on img at bounding box center [879, 250] width 168 height 222
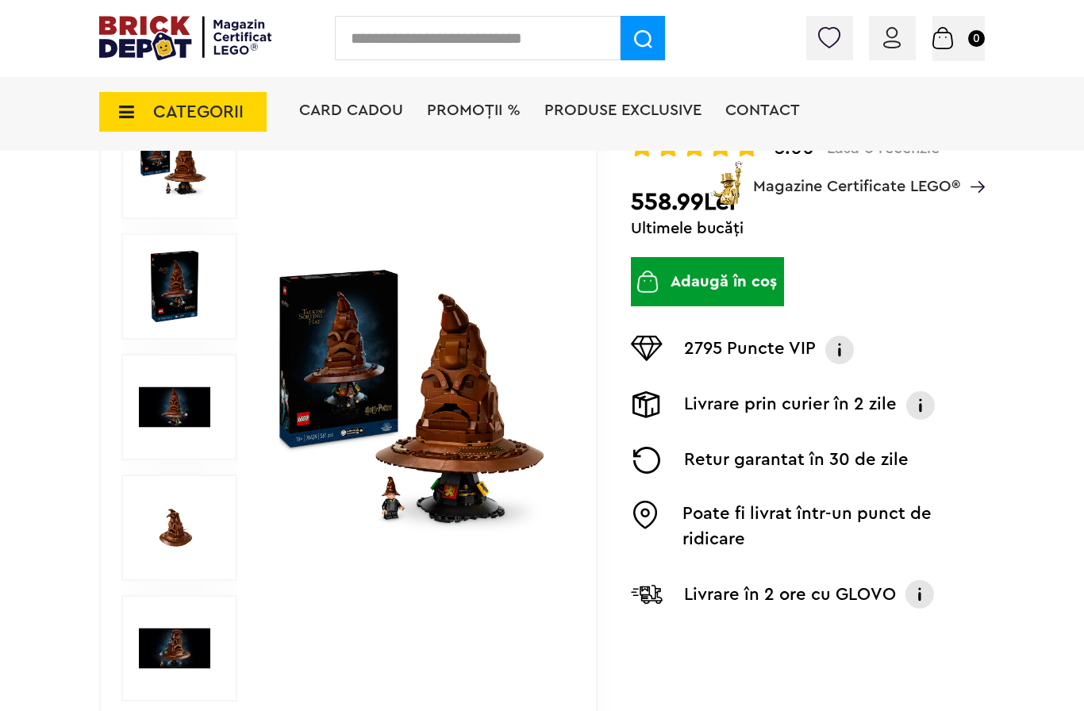
scroll to position [206, 0]
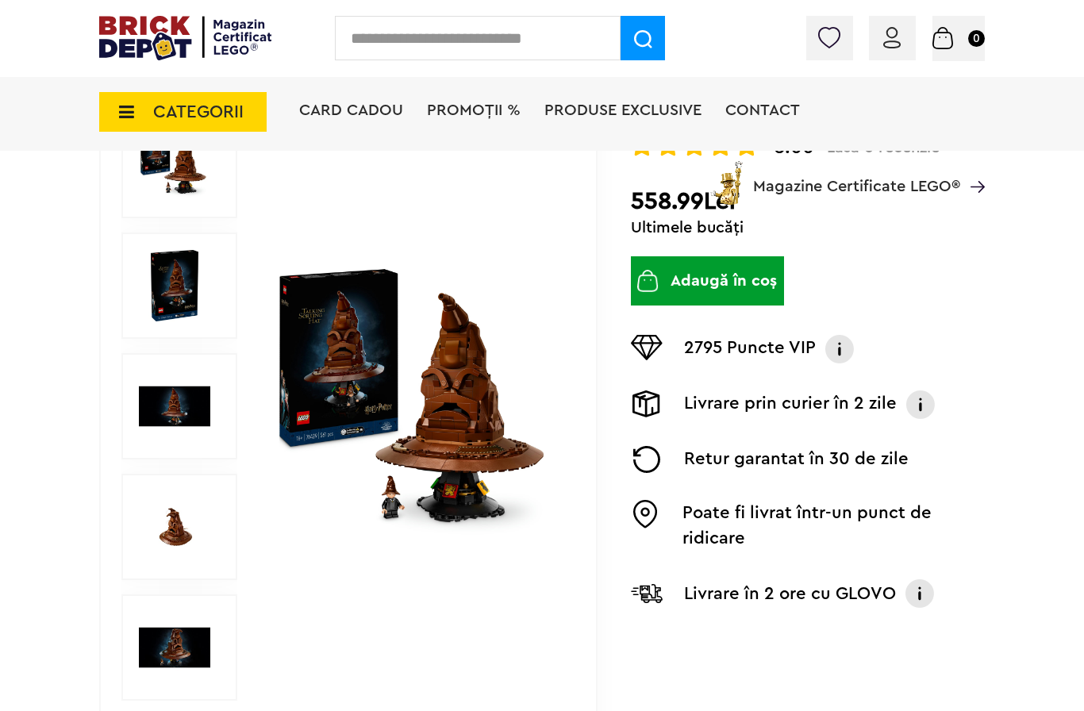
click at [162, 187] on div "CATEGORII Jucării LEGO Card Cadou LEGO Animal Crossing Architecture Art Bluey B…" at bounding box center [541, 139] width 885 height 131
click at [159, 281] on img at bounding box center [174, 285] width 71 height 71
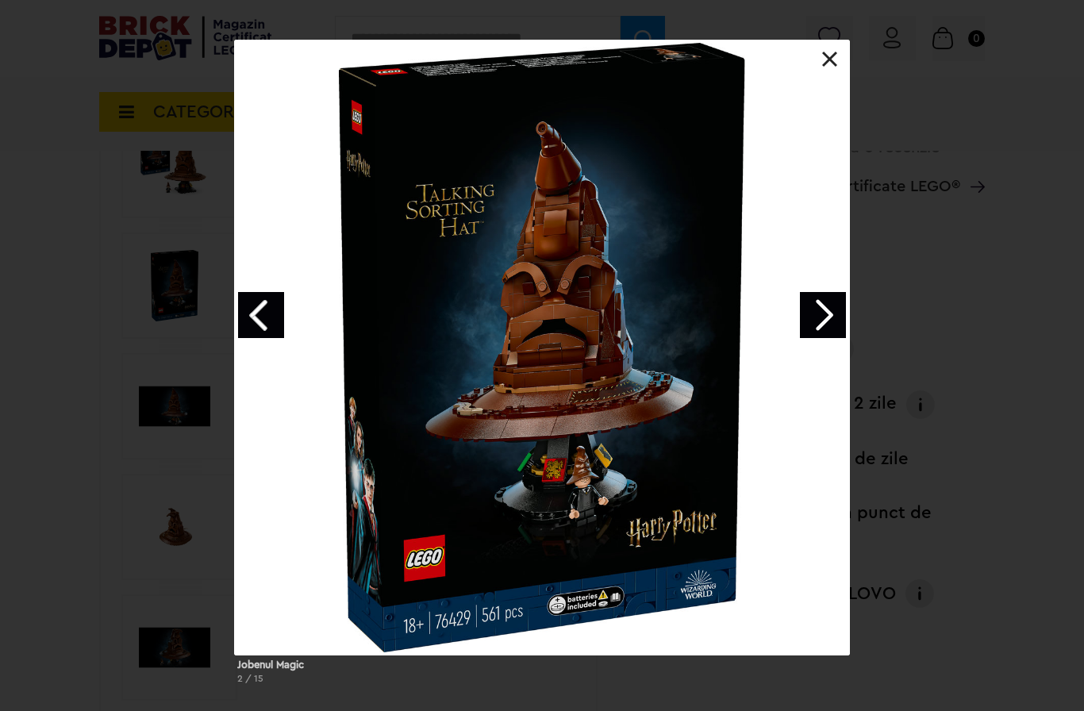
click at [106, 247] on div "Jobenul Magic 2 / 15" at bounding box center [542, 368] width 1084 height 657
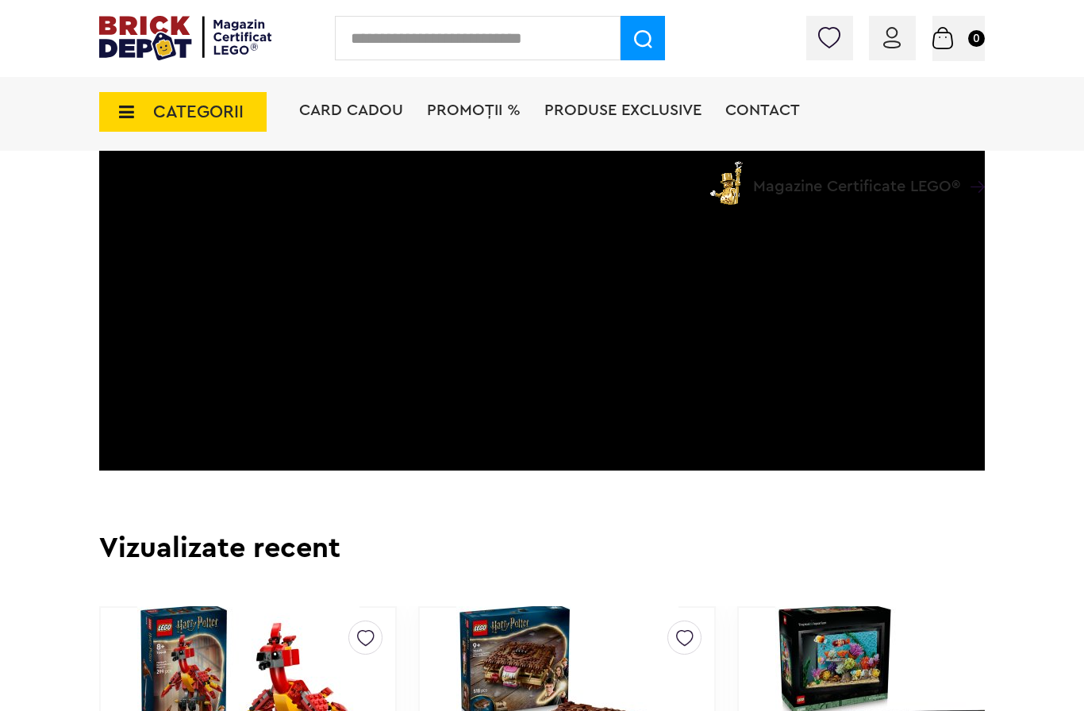
scroll to position [2744, 0]
